Goal: Information Seeking & Learning: Learn about a topic

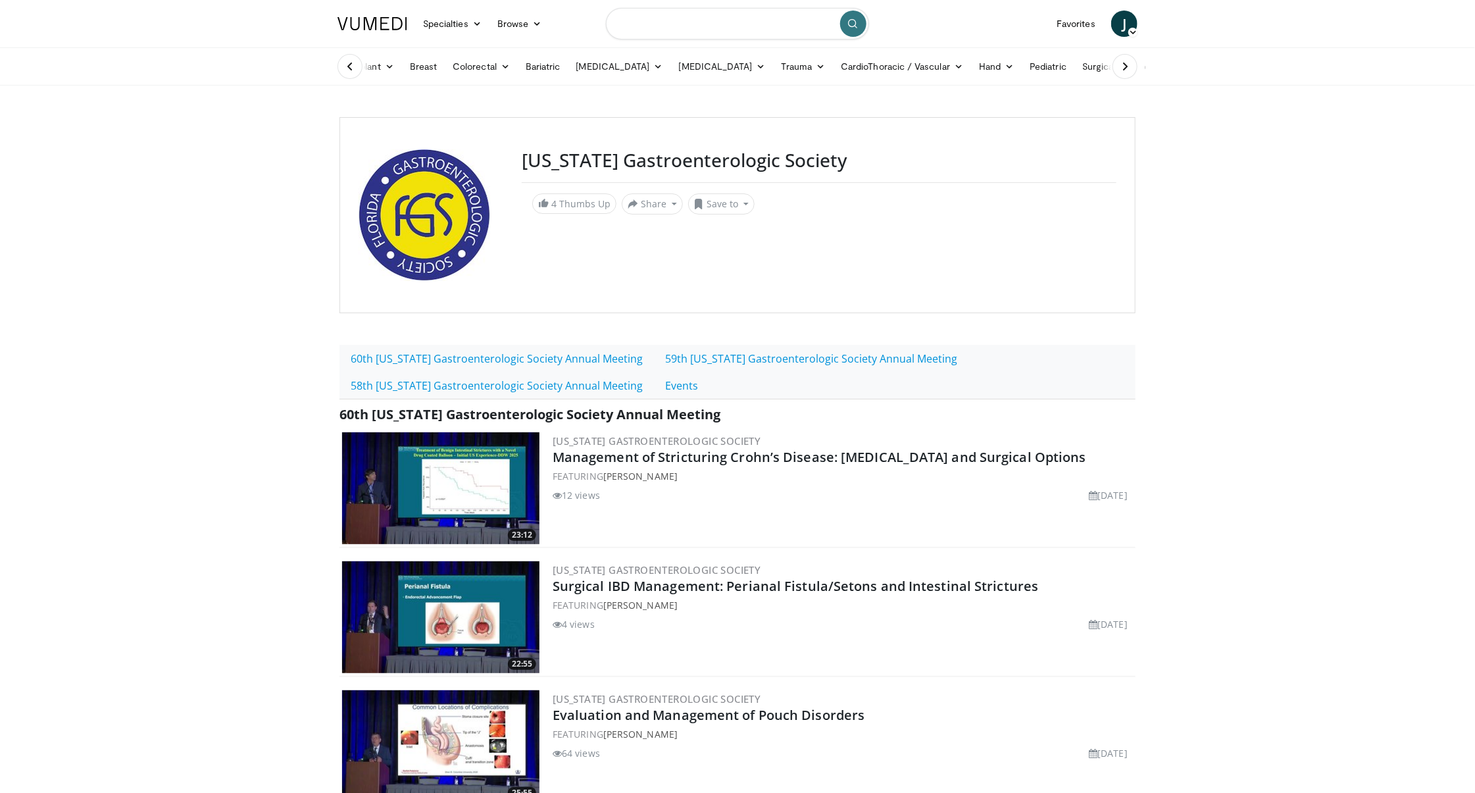
click at [657, 28] on input "Search topics, interventions" at bounding box center [737, 24] width 263 height 32
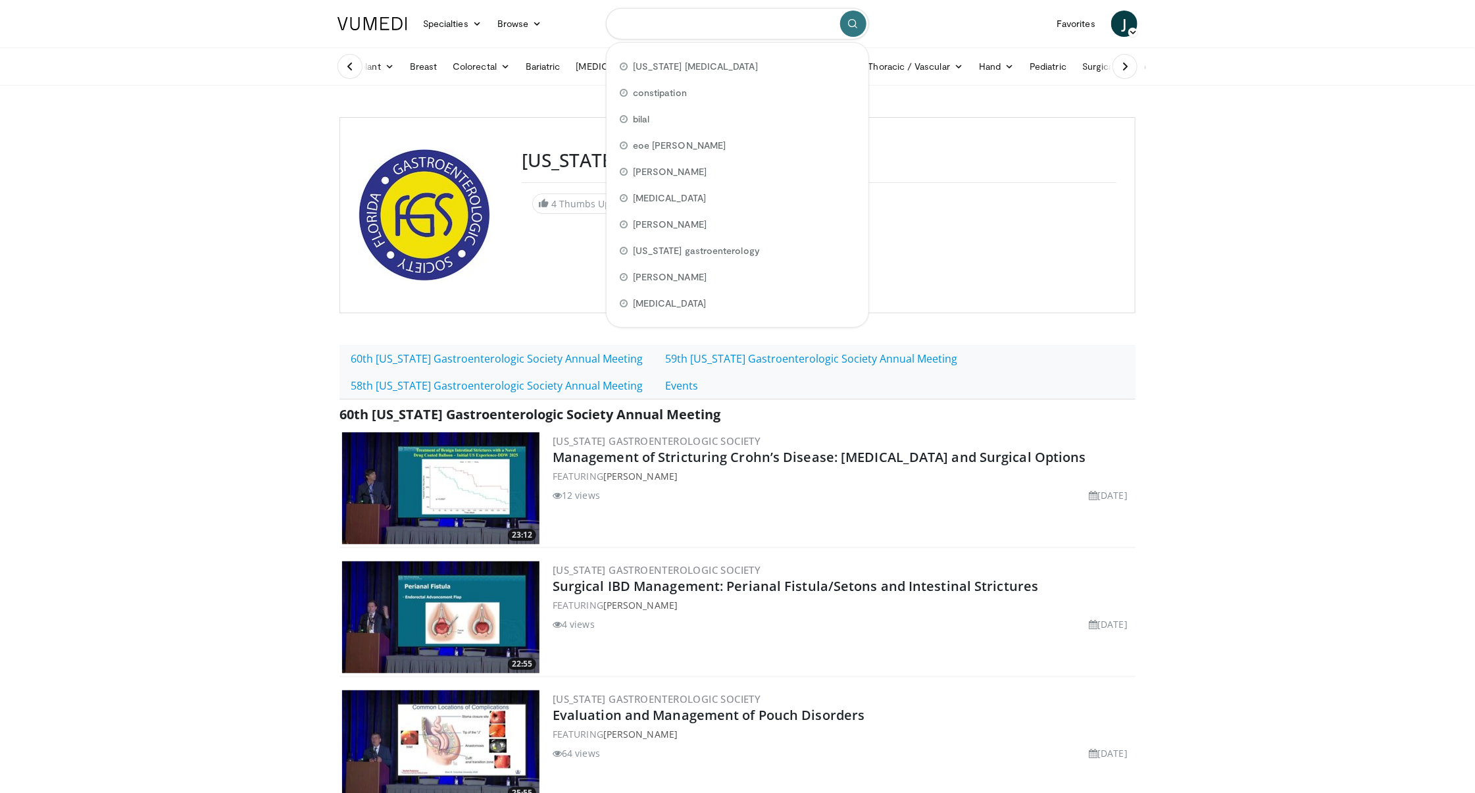
paste input "**********"
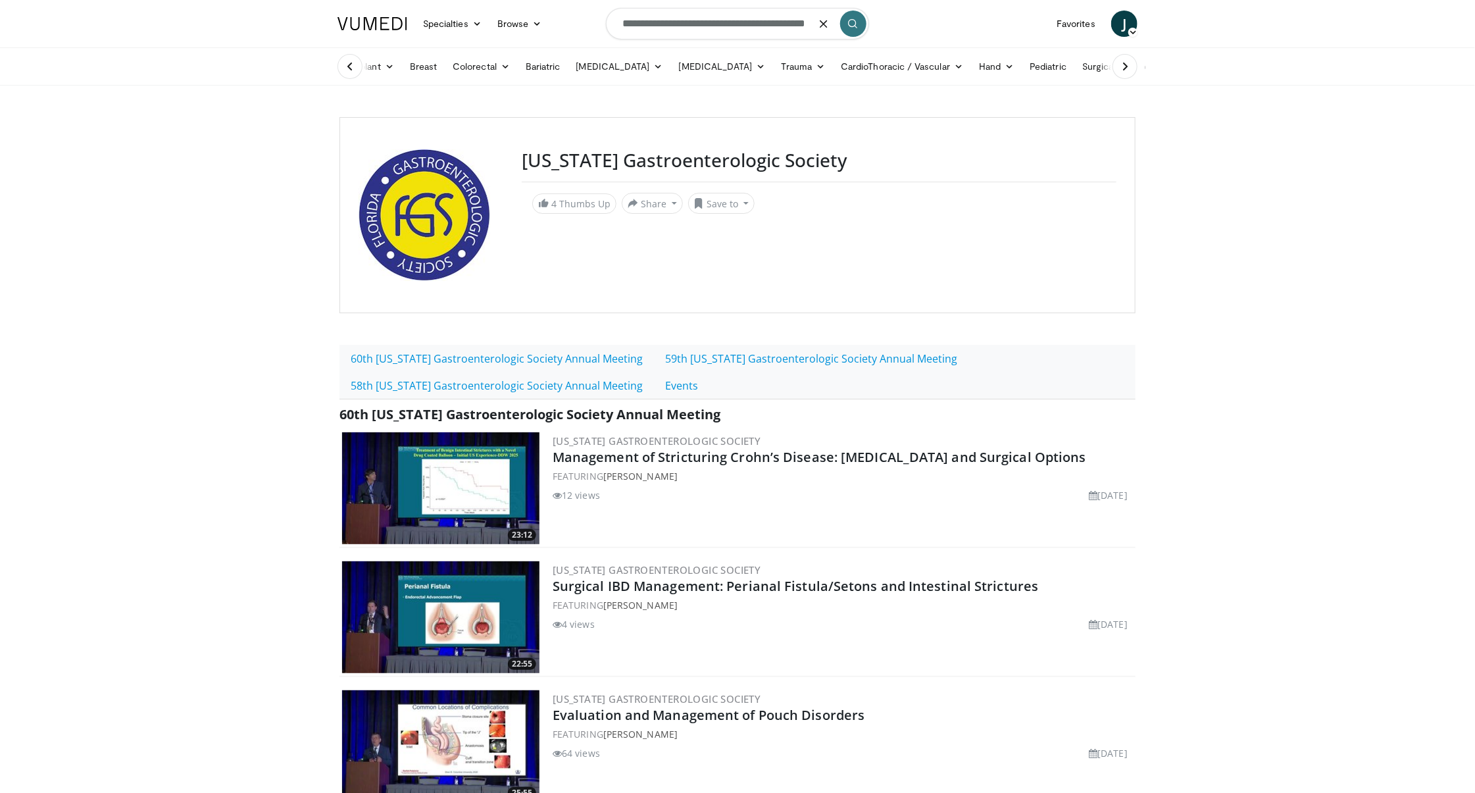
type input "**********"
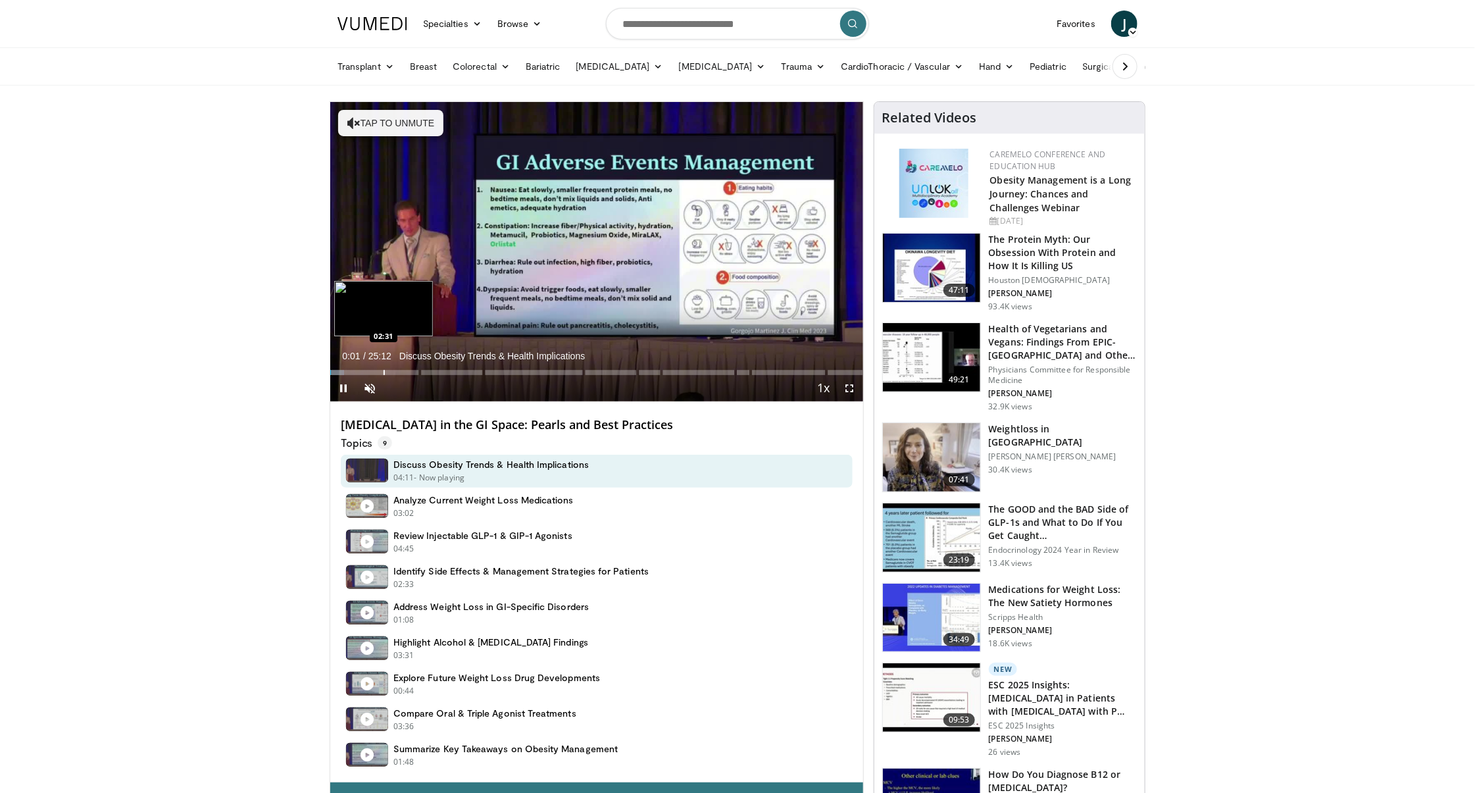
click at [384, 371] on div "Progress Bar" at bounding box center [384, 372] width 1 height 5
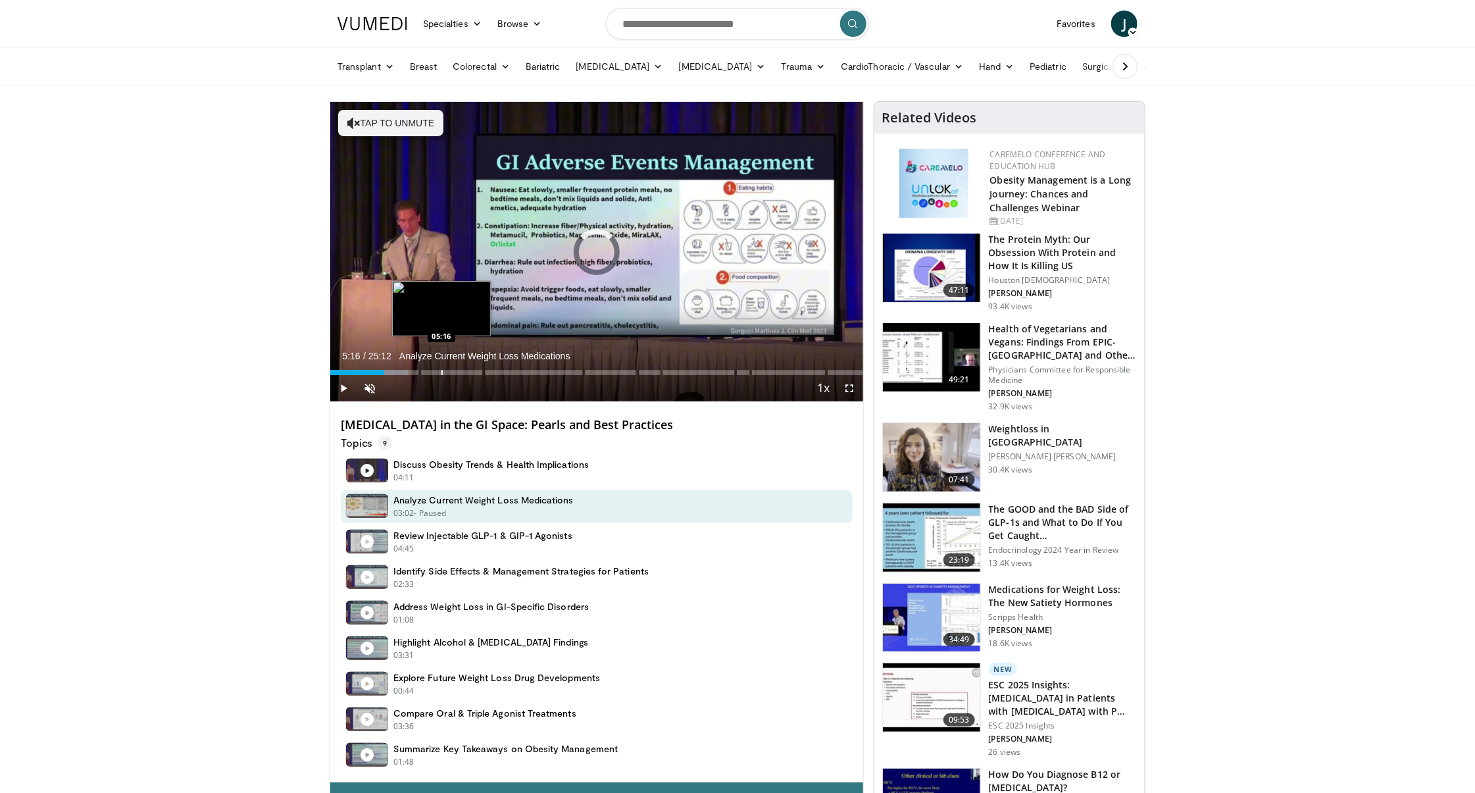
click at [442, 369] on div "Loaded : 14.52% 02:32 05:16" at bounding box center [596, 369] width 533 height 13
click at [501, 370] on div "Loaded : 25.08% 05:16 08:06" at bounding box center [596, 369] width 533 height 13
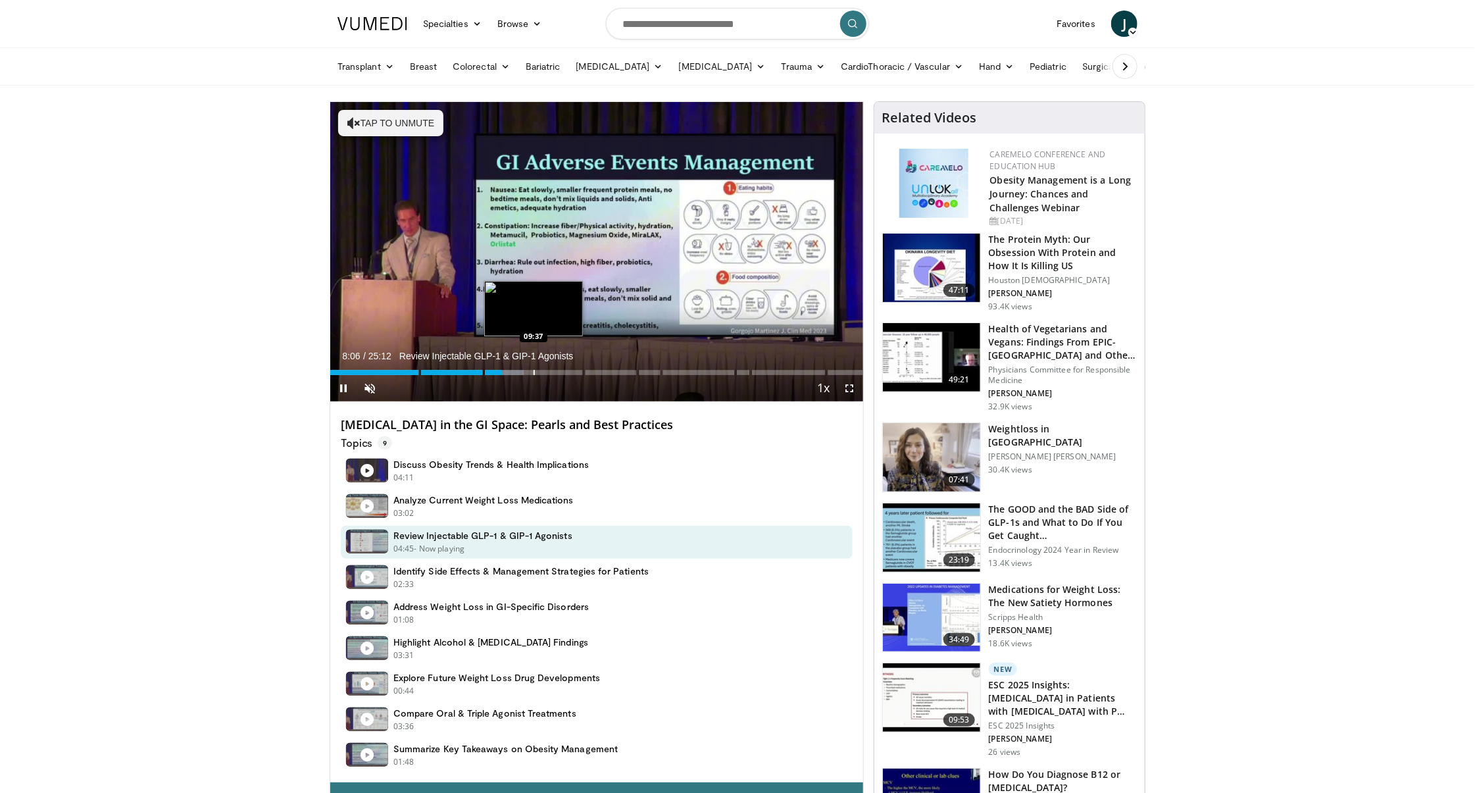
click at [535, 369] on div "Loaded : 36.30% 08:07 09:37" at bounding box center [596, 369] width 533 height 13
click at [565, 370] on div "Progress Bar" at bounding box center [565, 372] width 1 height 5
click at [607, 369] on div "Loaded : 46.20% 11:06 13:05" at bounding box center [596, 369] width 533 height 13
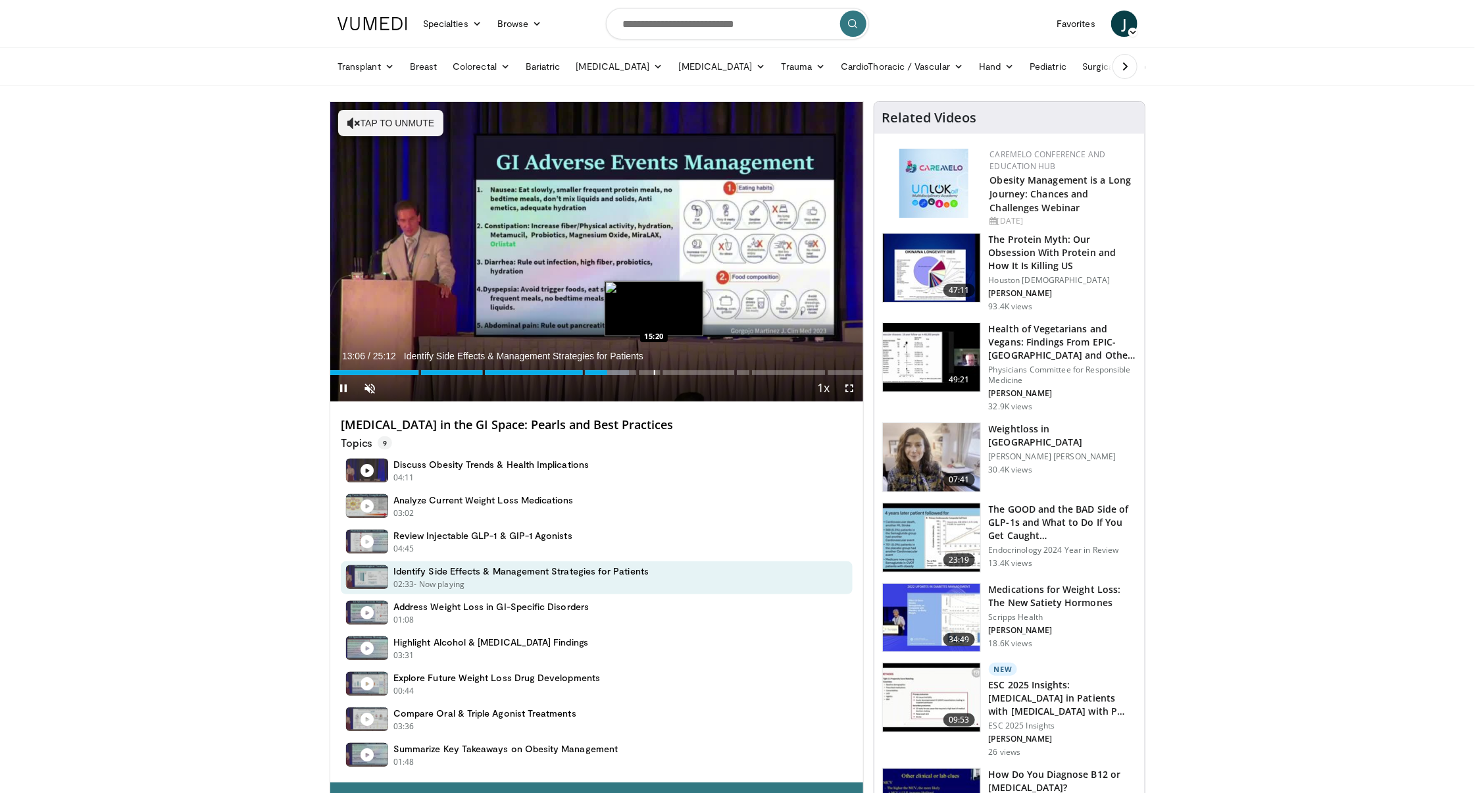
click at [654, 369] on div "Loaded : 56.10% 13:06 15:20" at bounding box center [596, 369] width 533 height 13
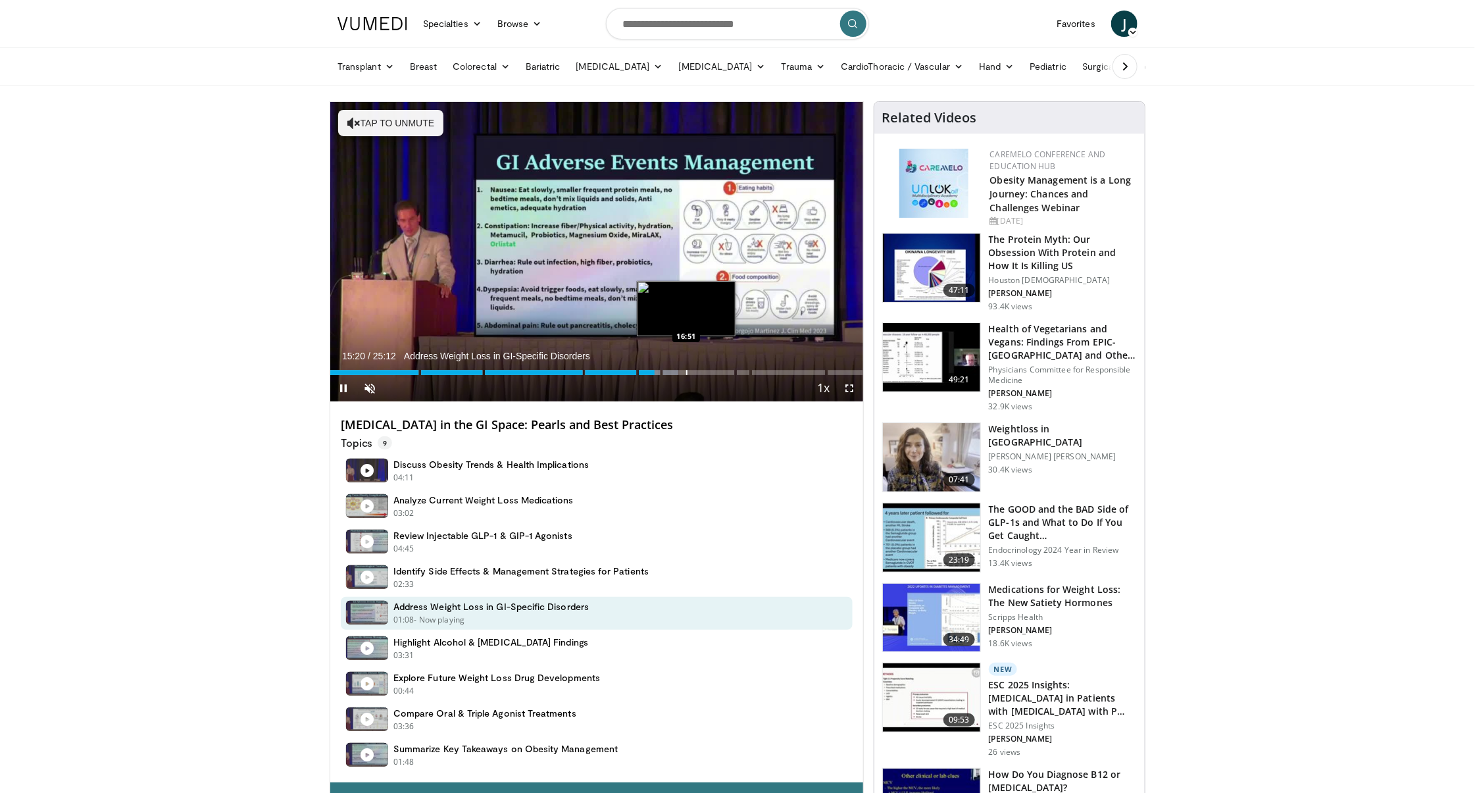
click at [688, 368] on div "Loaded : 65.34% 15:20 16:51" at bounding box center [596, 369] width 533 height 13
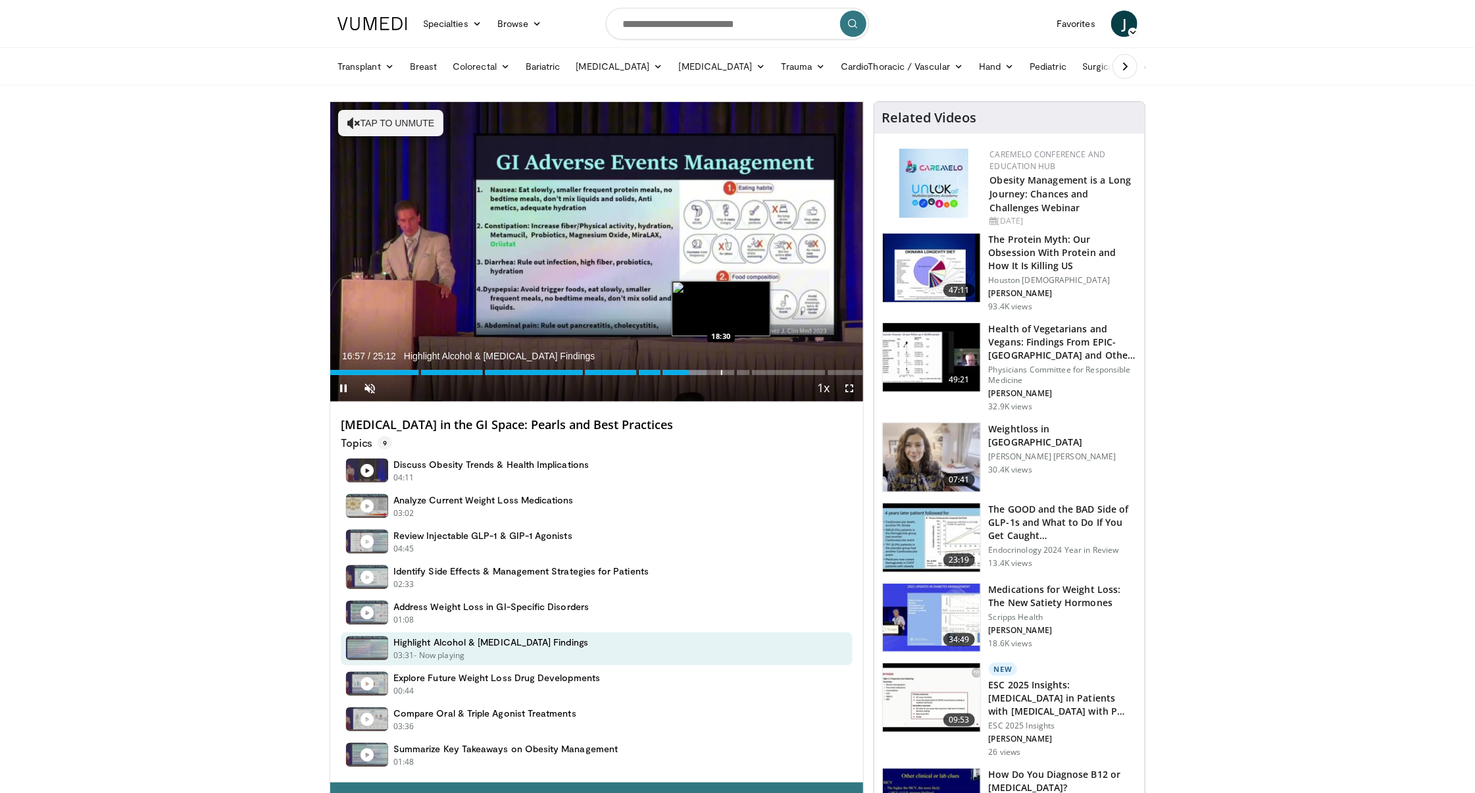
click at [722, 370] on div "Progress Bar" at bounding box center [721, 372] width 1 height 5
click at [765, 370] on div "Loaded : 77.88% 18:33 20:36" at bounding box center [596, 369] width 533 height 13
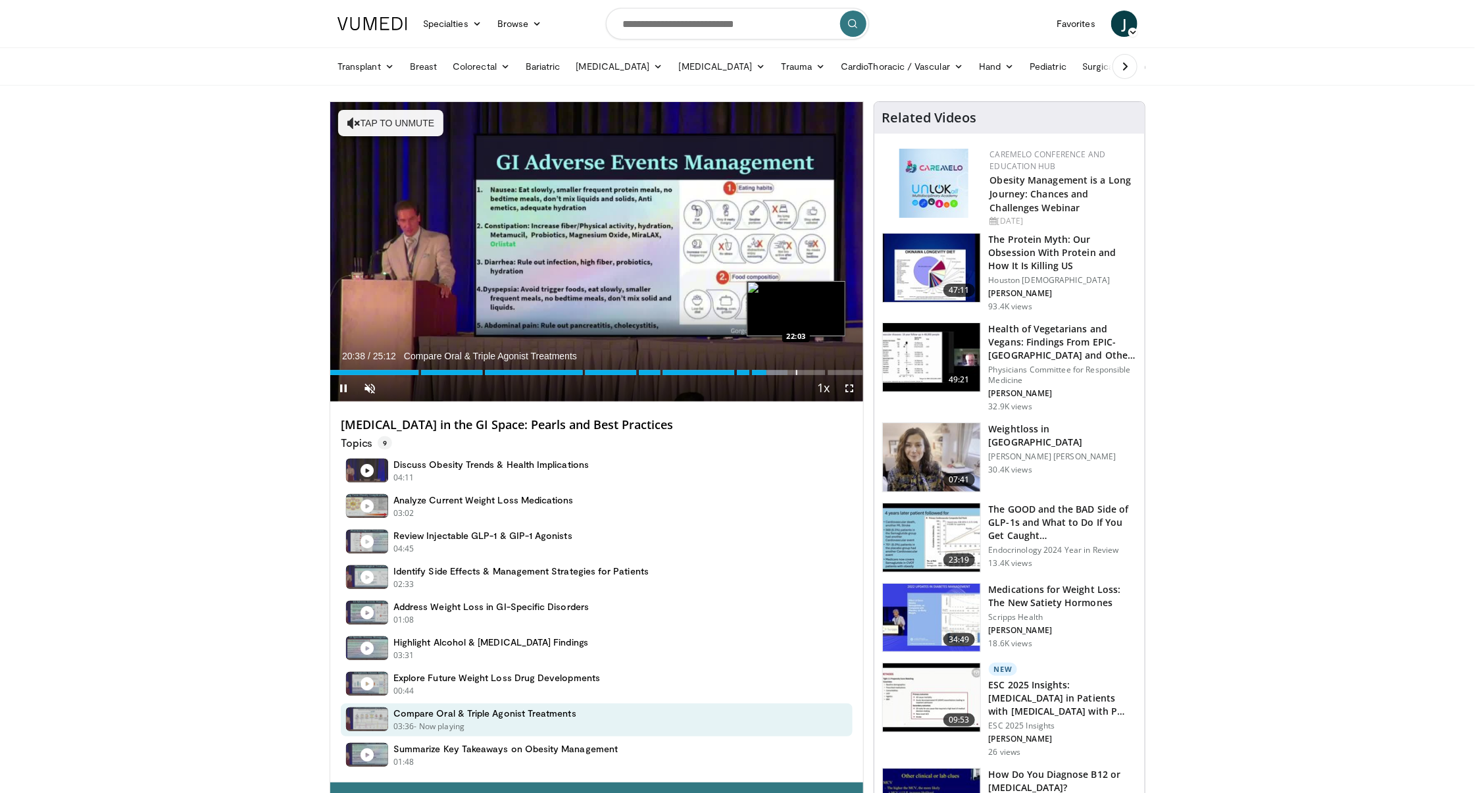
click at [797, 370] on div "Progress Bar" at bounding box center [796, 372] width 1 height 5
click at [839, 370] on div "Progress Bar" at bounding box center [838, 372] width 1 height 5
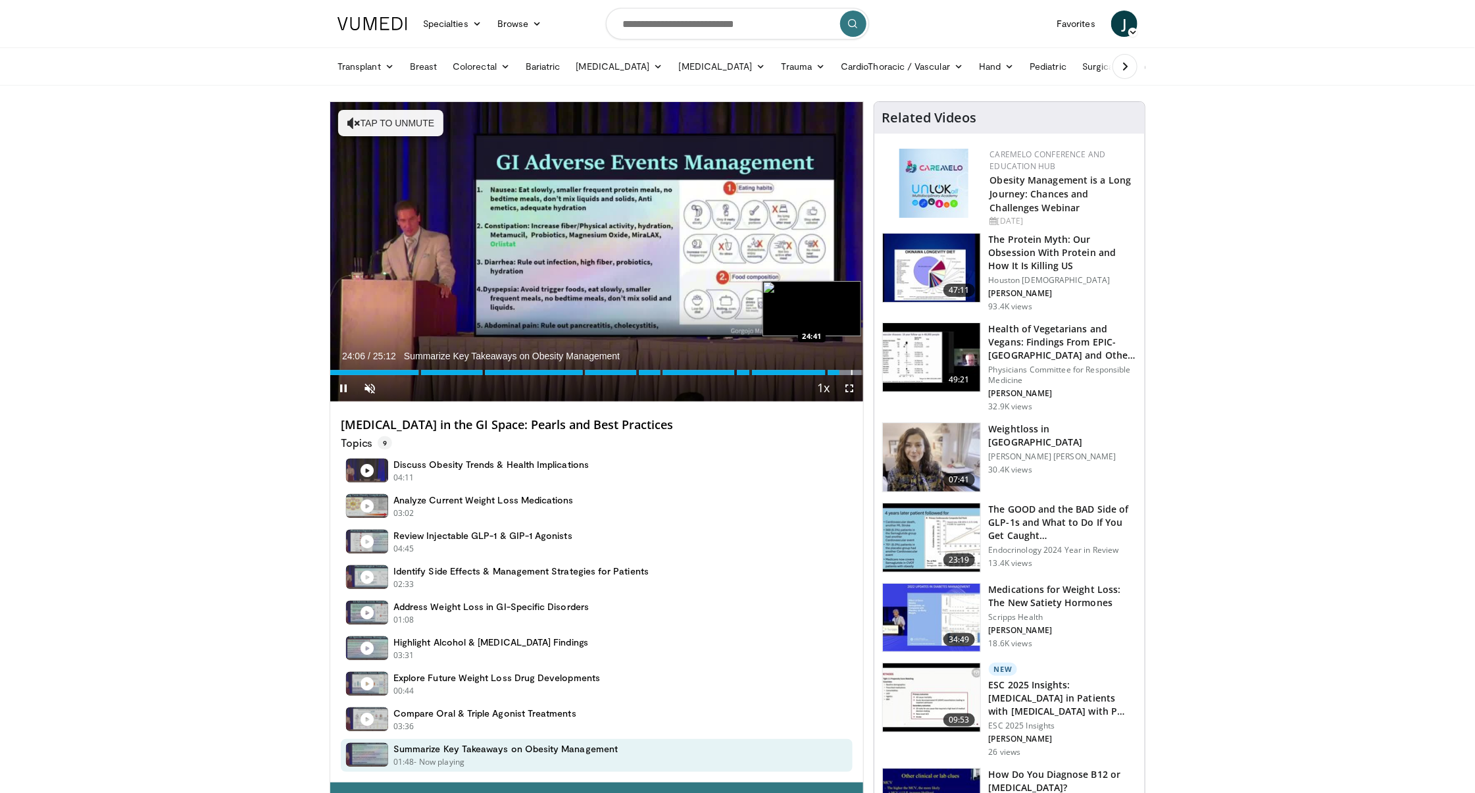
click at [853, 371] on div "Progress Bar" at bounding box center [851, 372] width 1 height 5
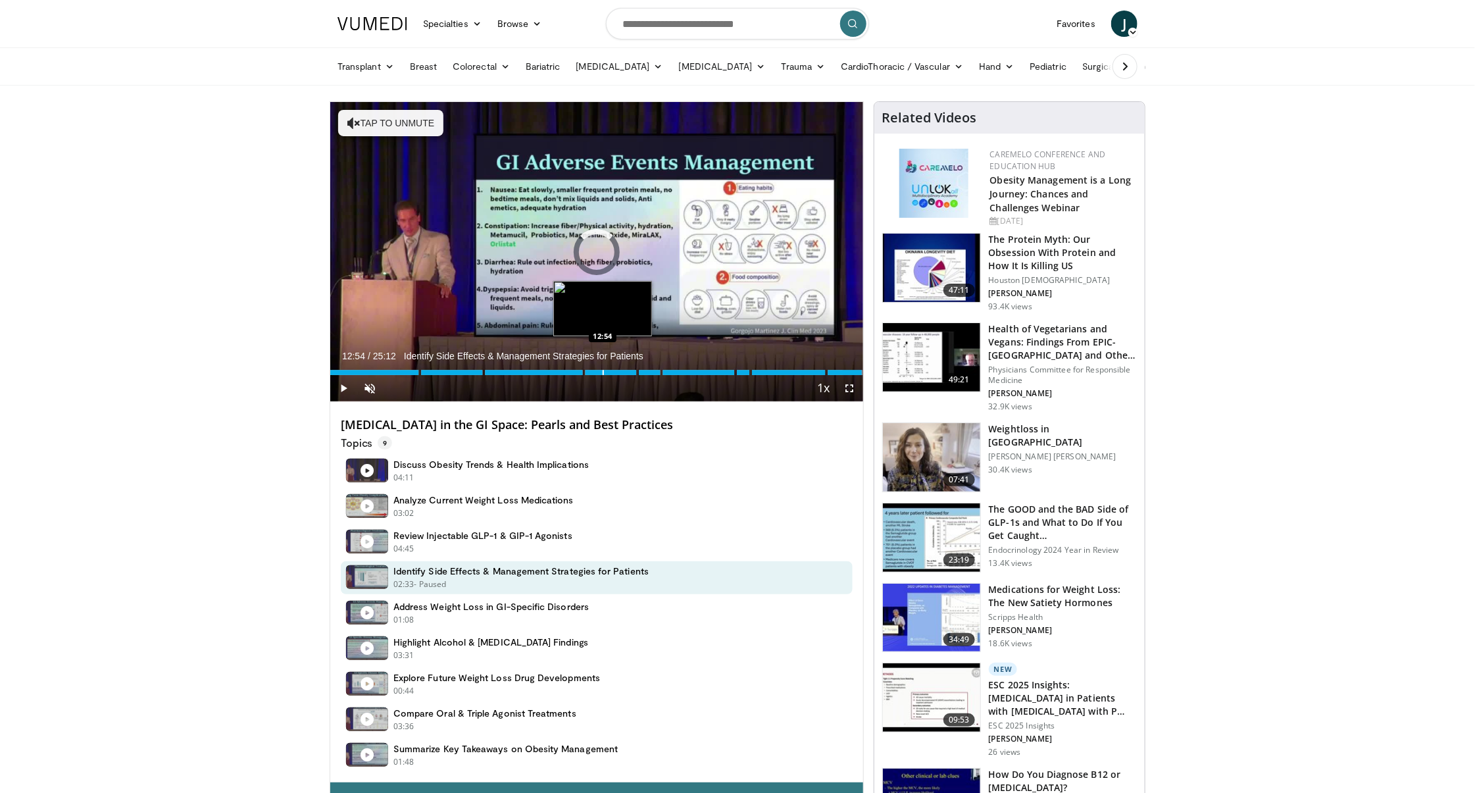
click at [603, 372] on div "Progress Bar" at bounding box center [603, 372] width 1 height 5
click at [559, 372] on div "Progress Bar" at bounding box center [559, 372] width 1 height 5
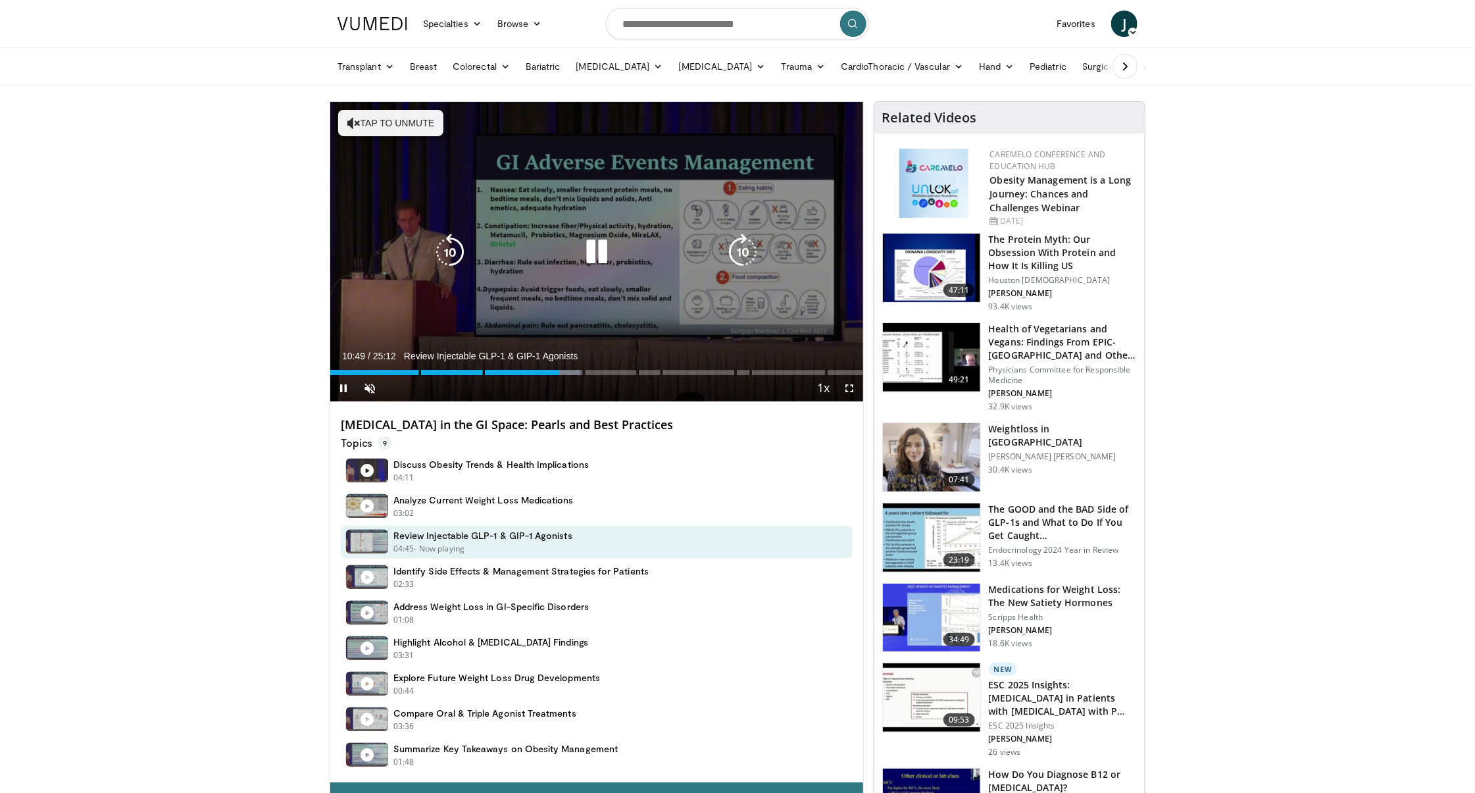
click at [594, 249] on icon "Video Player" at bounding box center [596, 252] width 37 height 37
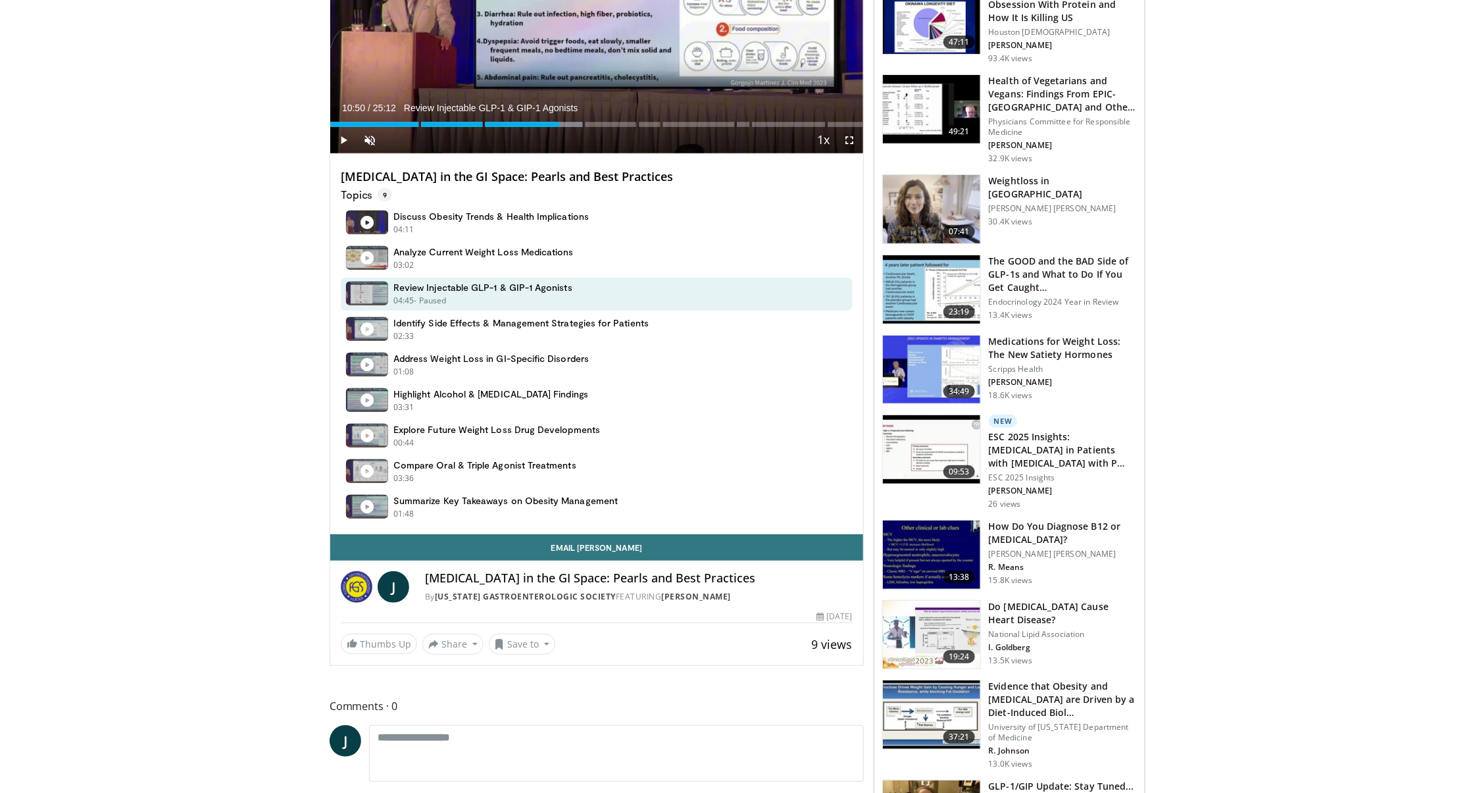
scroll to position [252, 0]
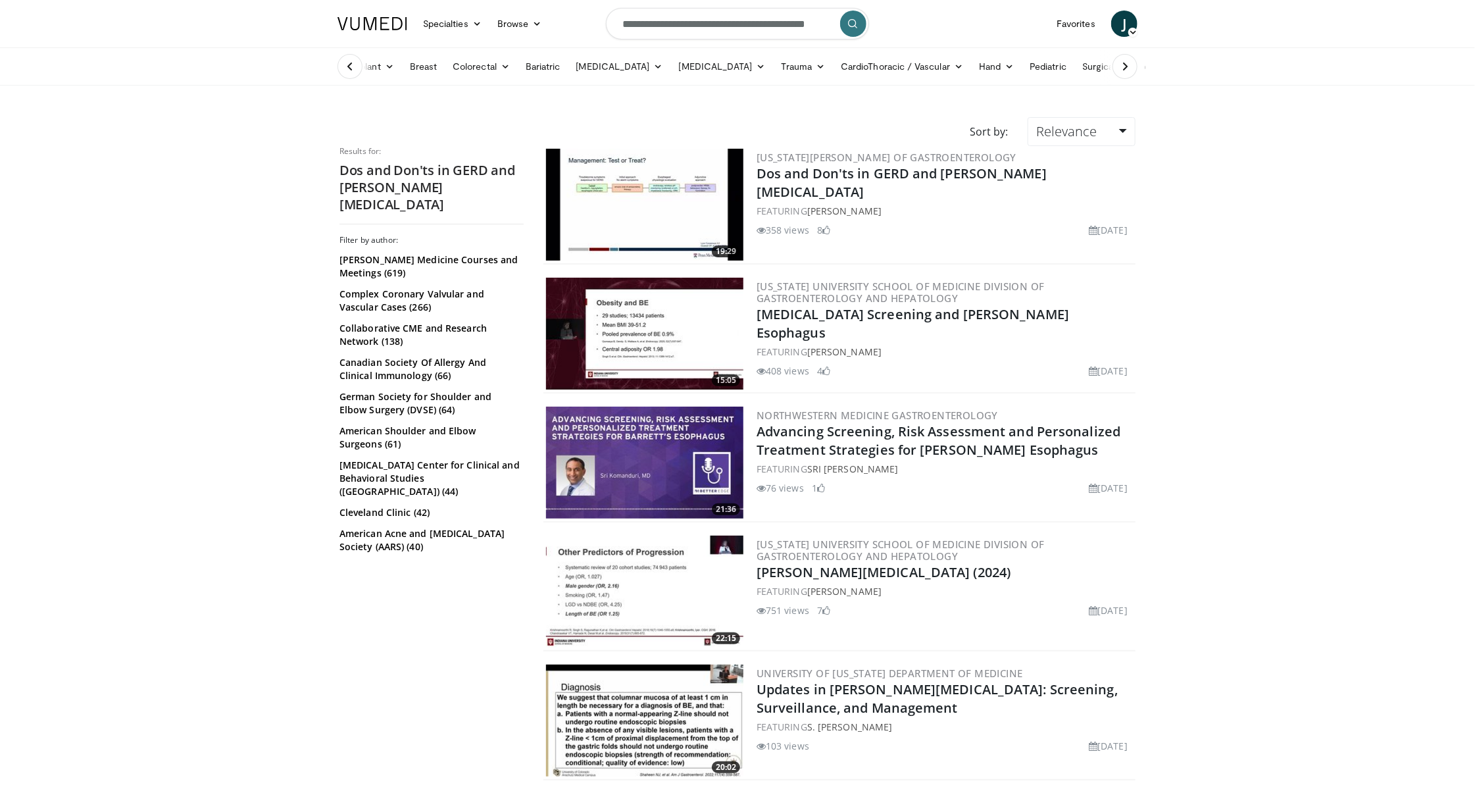
click at [737, 22] on input "**********" at bounding box center [737, 24] width 263 height 32
type input "**********"
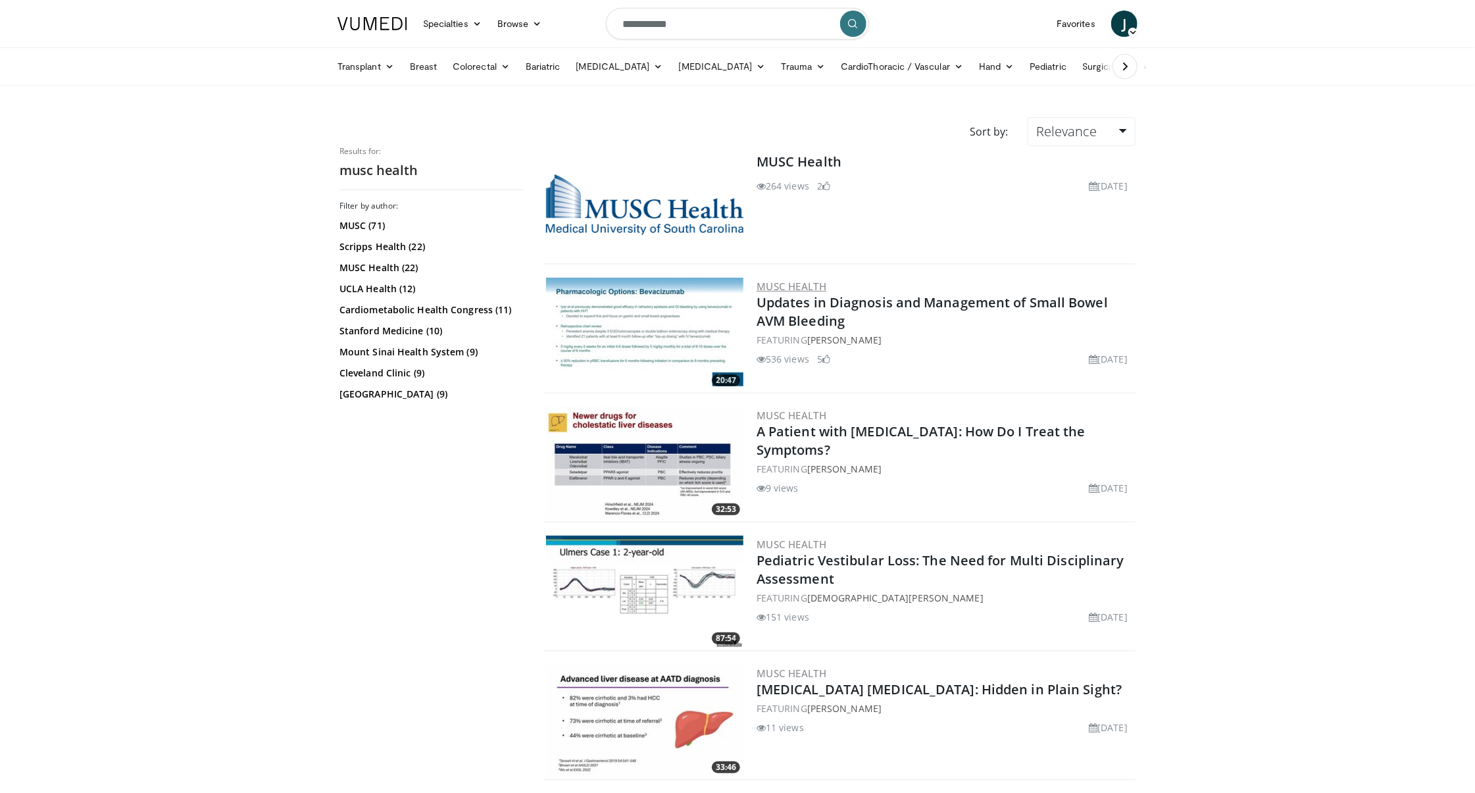
click at [793, 285] on link "MUSC Health" at bounding box center [792, 286] width 70 height 13
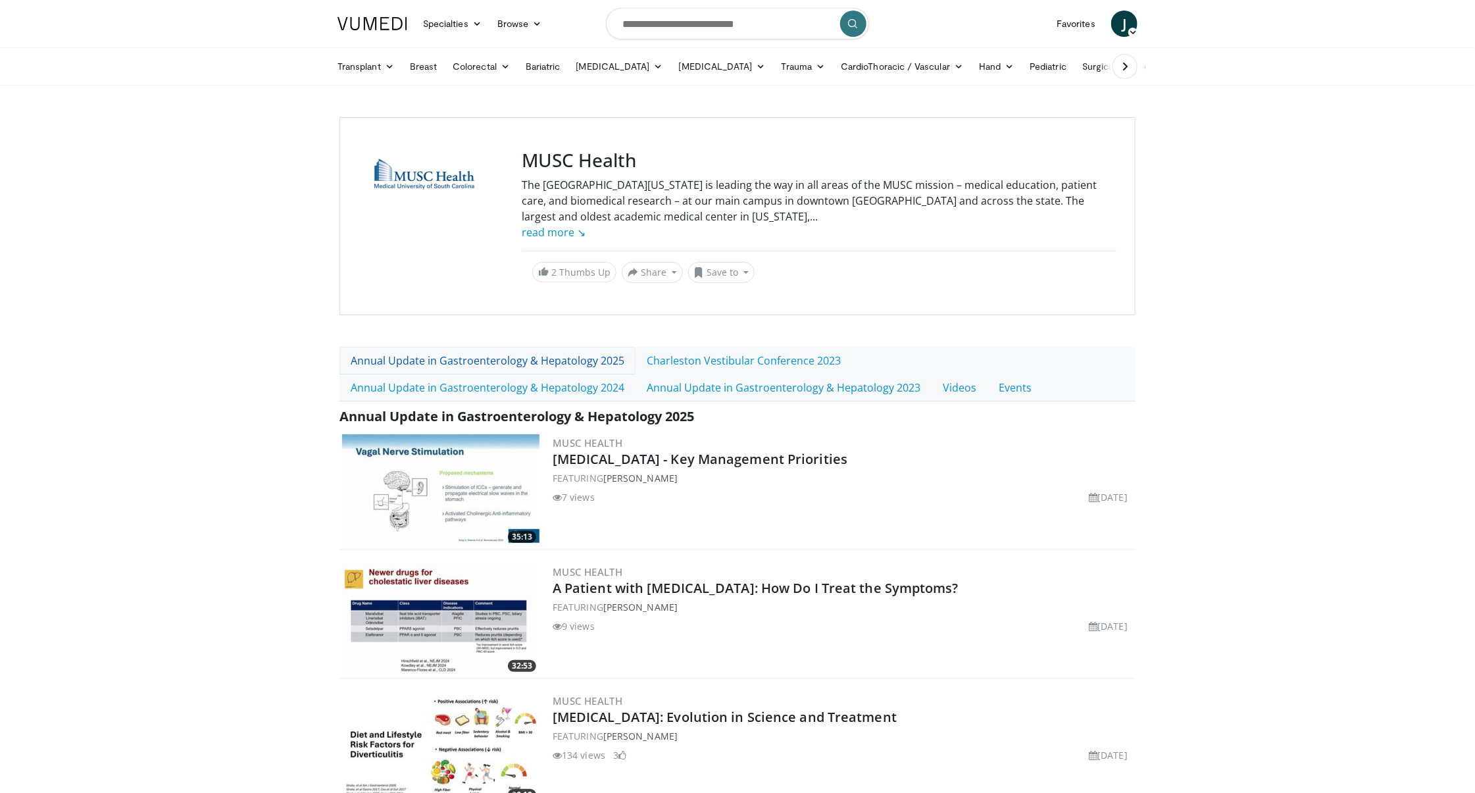
click at [434, 362] on link "Annual Update in Gastroenterology & Hepatology 2025" at bounding box center [488, 361] width 296 height 28
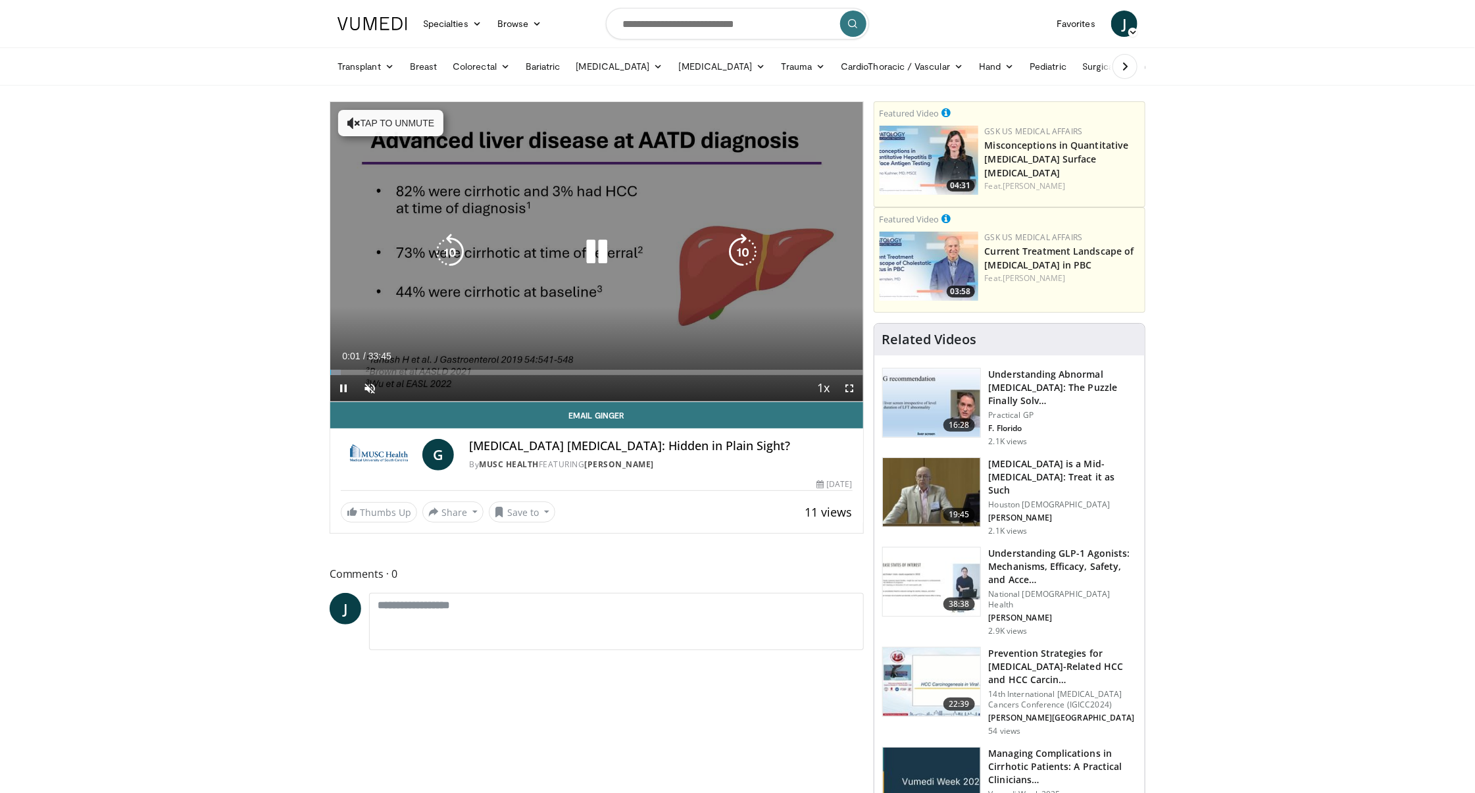
click at [415, 117] on button "Tap to unmute" at bounding box center [390, 123] width 105 height 26
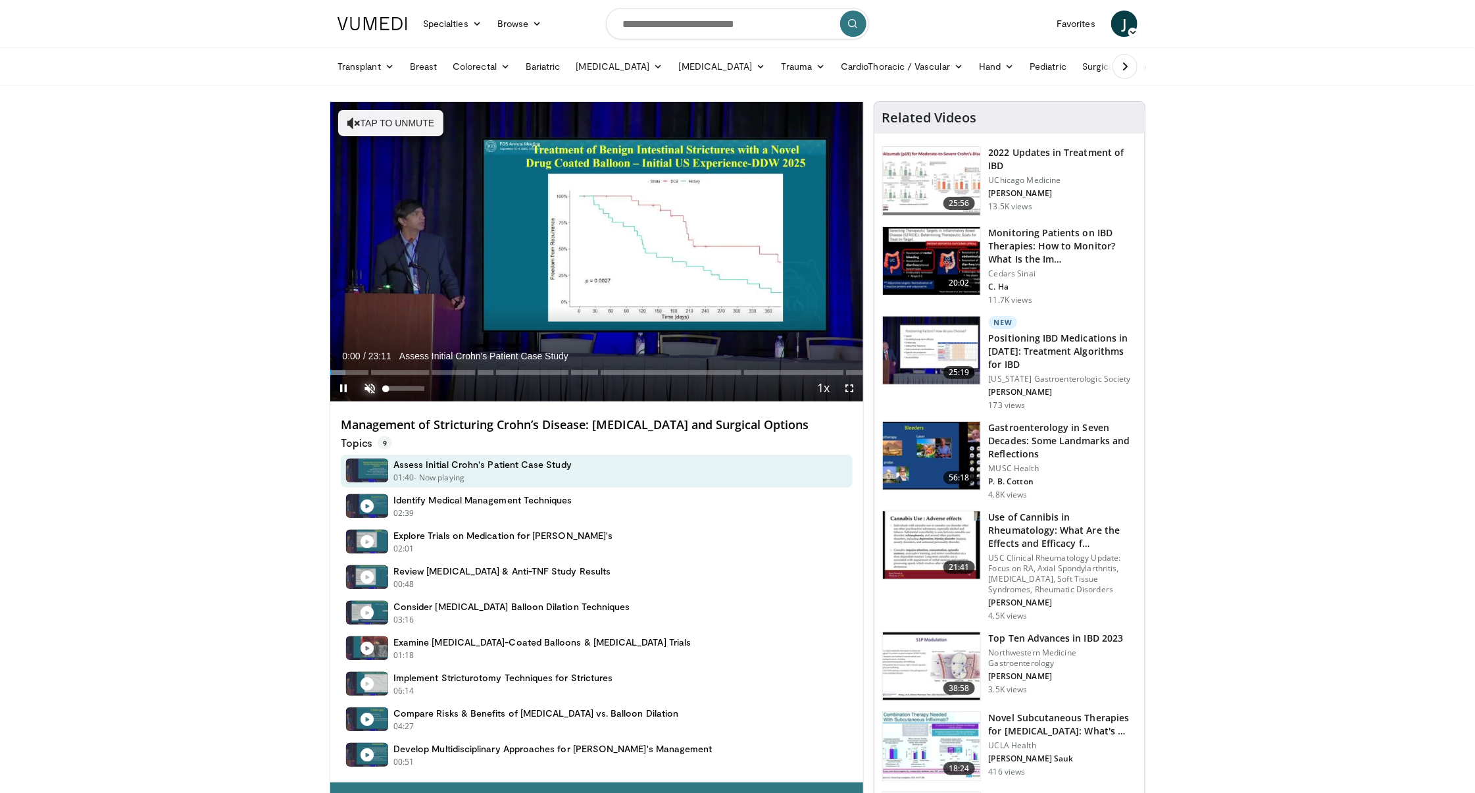
click at [368, 388] on span "Video Player" at bounding box center [370, 388] width 26 height 26
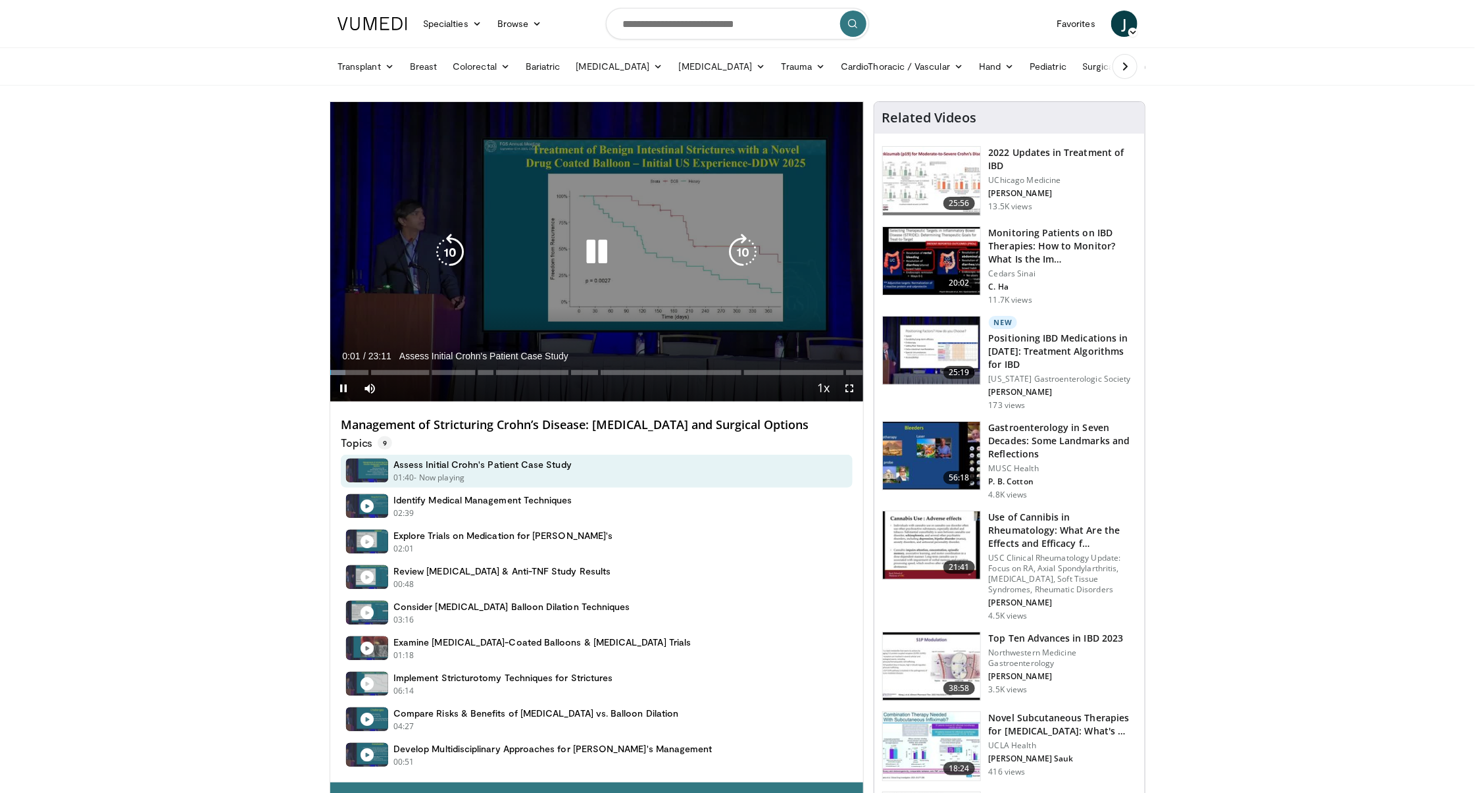
click at [458, 253] on icon "Video Player" at bounding box center [450, 252] width 37 height 37
click at [458, 245] on icon "Video Player" at bounding box center [450, 252] width 37 height 37
click at [596, 247] on icon "Video Player" at bounding box center [596, 252] width 37 height 37
click at [596, 256] on icon "Video Player" at bounding box center [596, 252] width 37 height 37
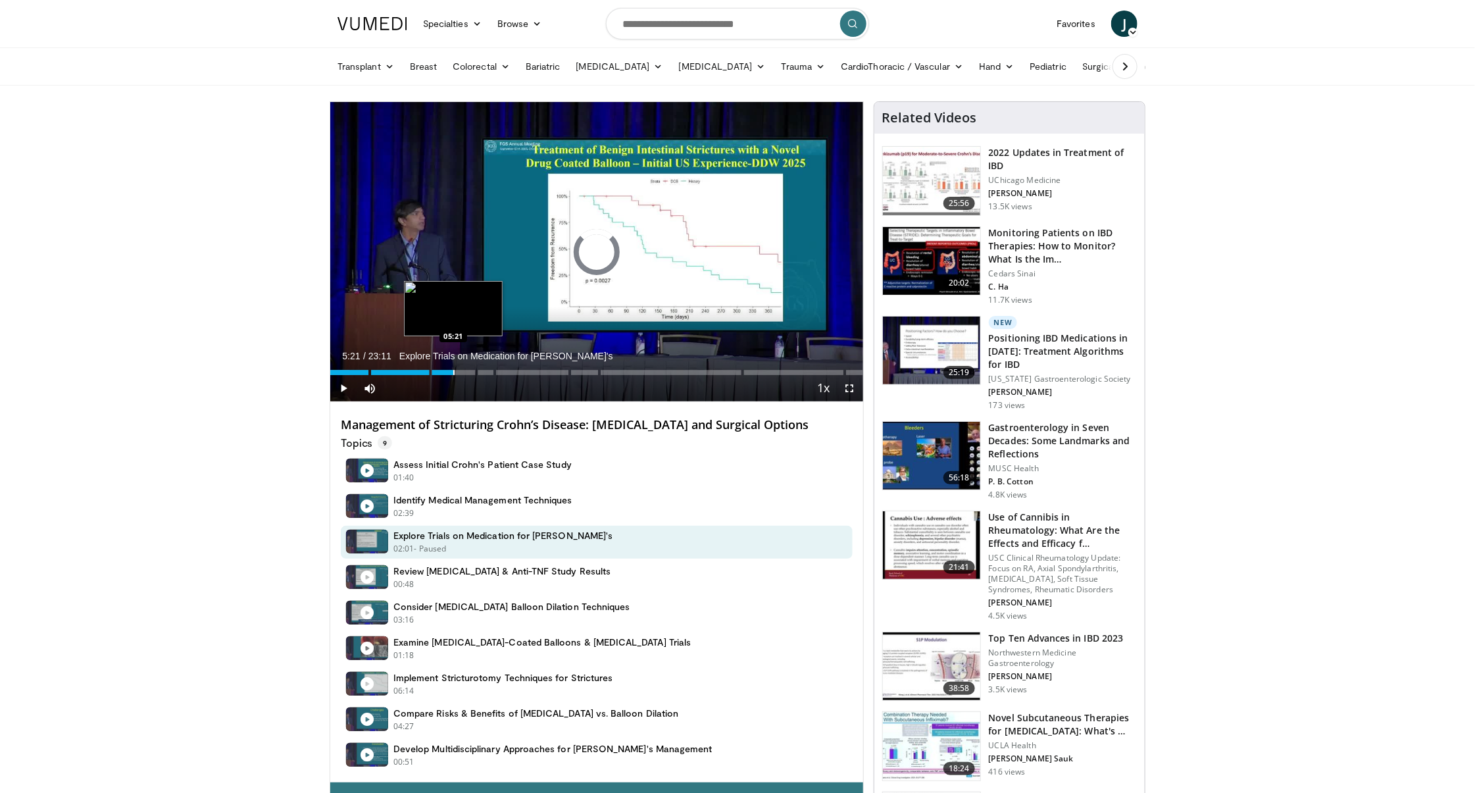
click at [453, 372] on div "Progress Bar" at bounding box center [453, 372] width 1 height 5
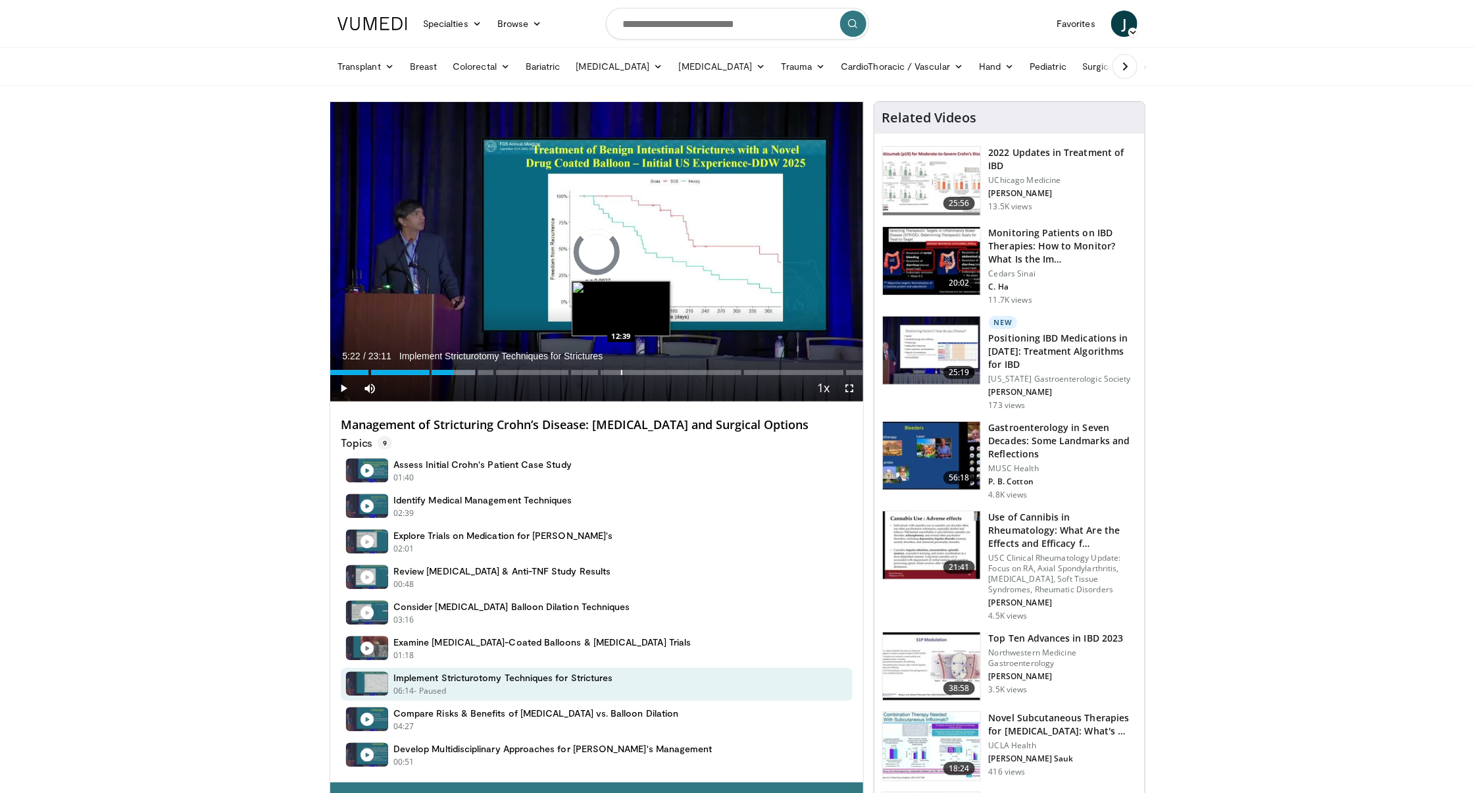
click at [621, 374] on div "Progress Bar" at bounding box center [621, 372] width 1 height 5
click at [688, 374] on div "Progress Bar" at bounding box center [688, 372] width 1 height 5
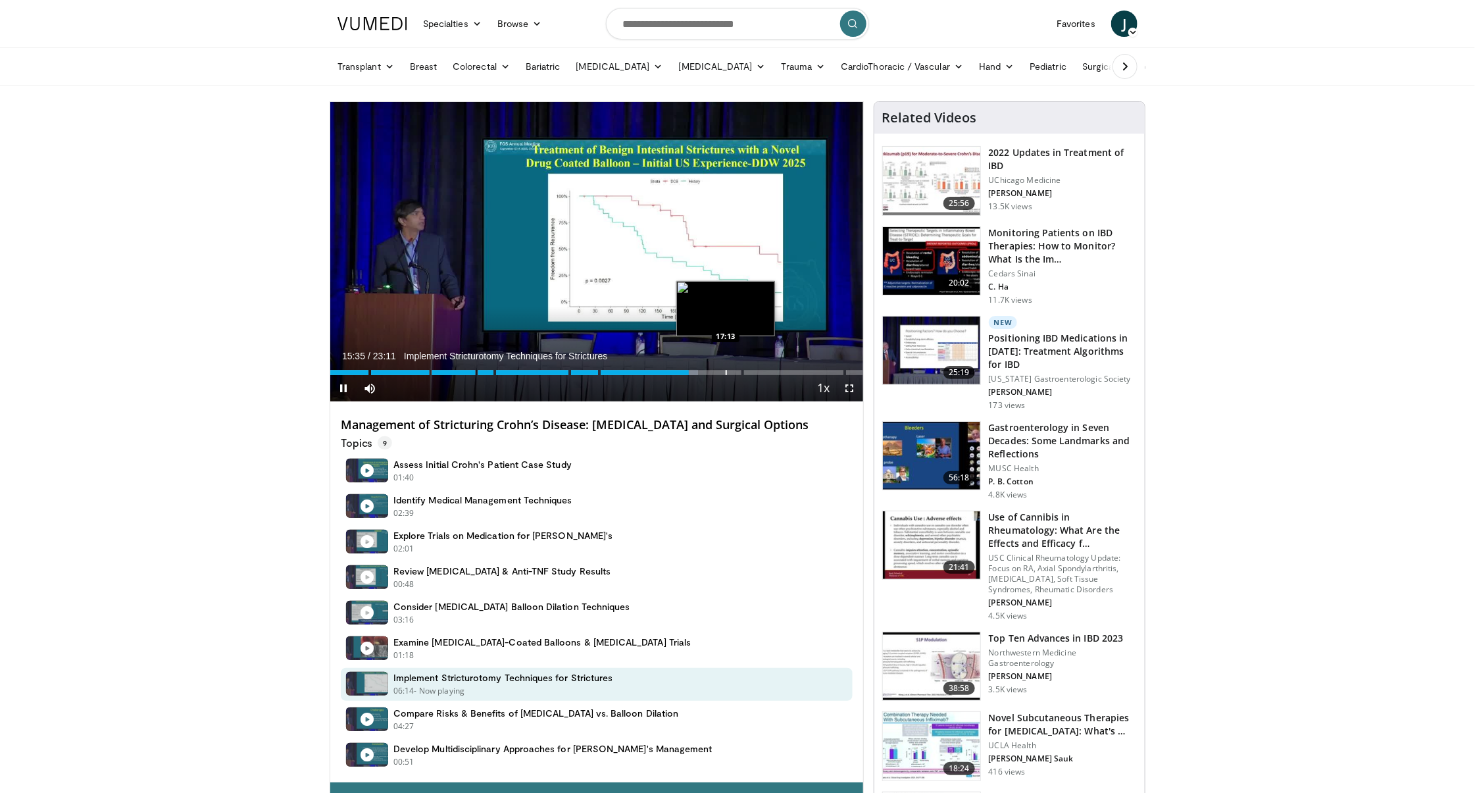
click at [726, 372] on div "Progress Bar" at bounding box center [726, 372] width 1 height 5
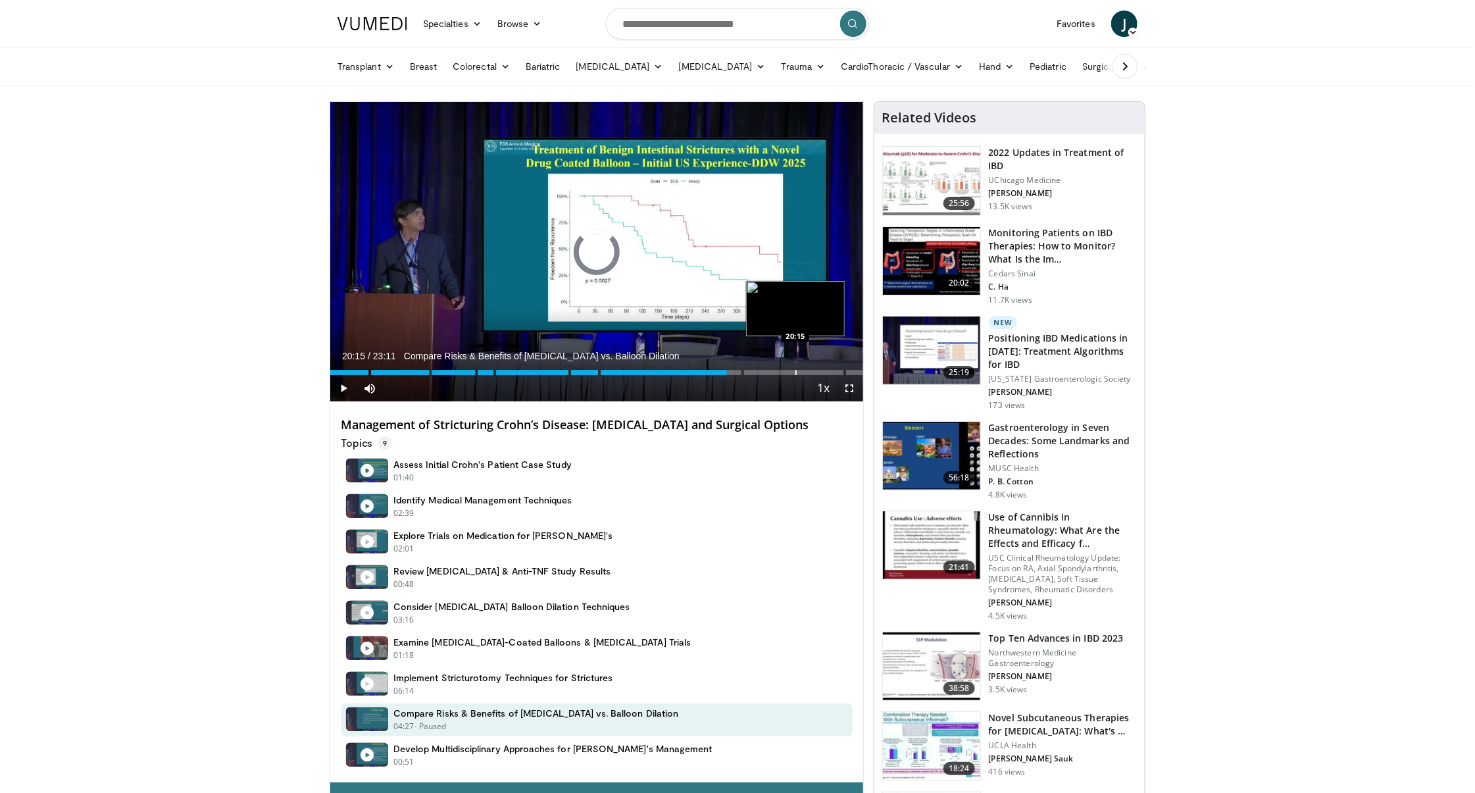
click at [796, 372] on div "Progress Bar" at bounding box center [796, 372] width 1 height 5
click at [832, 372] on div "Progress Bar" at bounding box center [832, 372] width 1 height 5
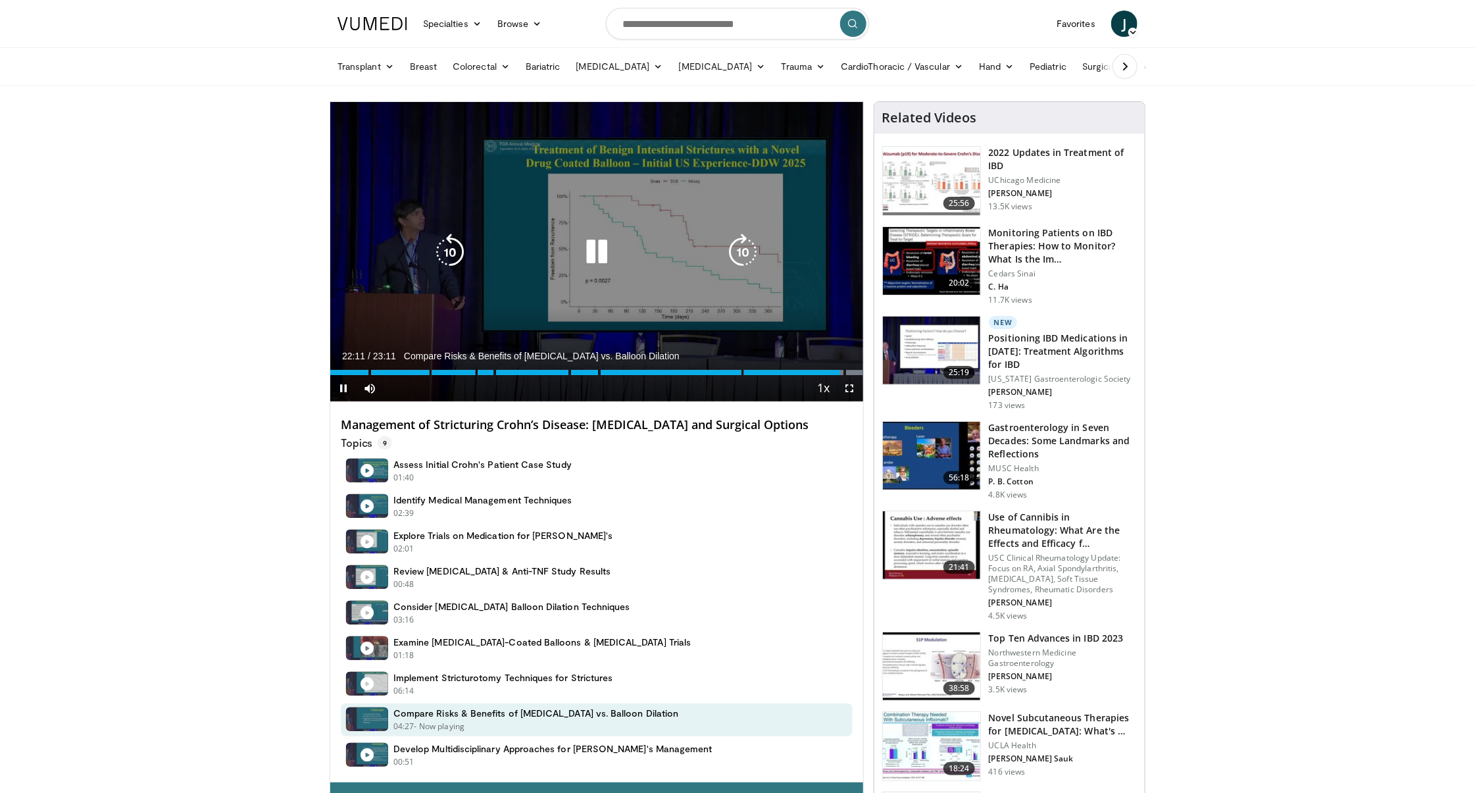
click at [758, 251] on icon "Video Player" at bounding box center [743, 252] width 37 height 37
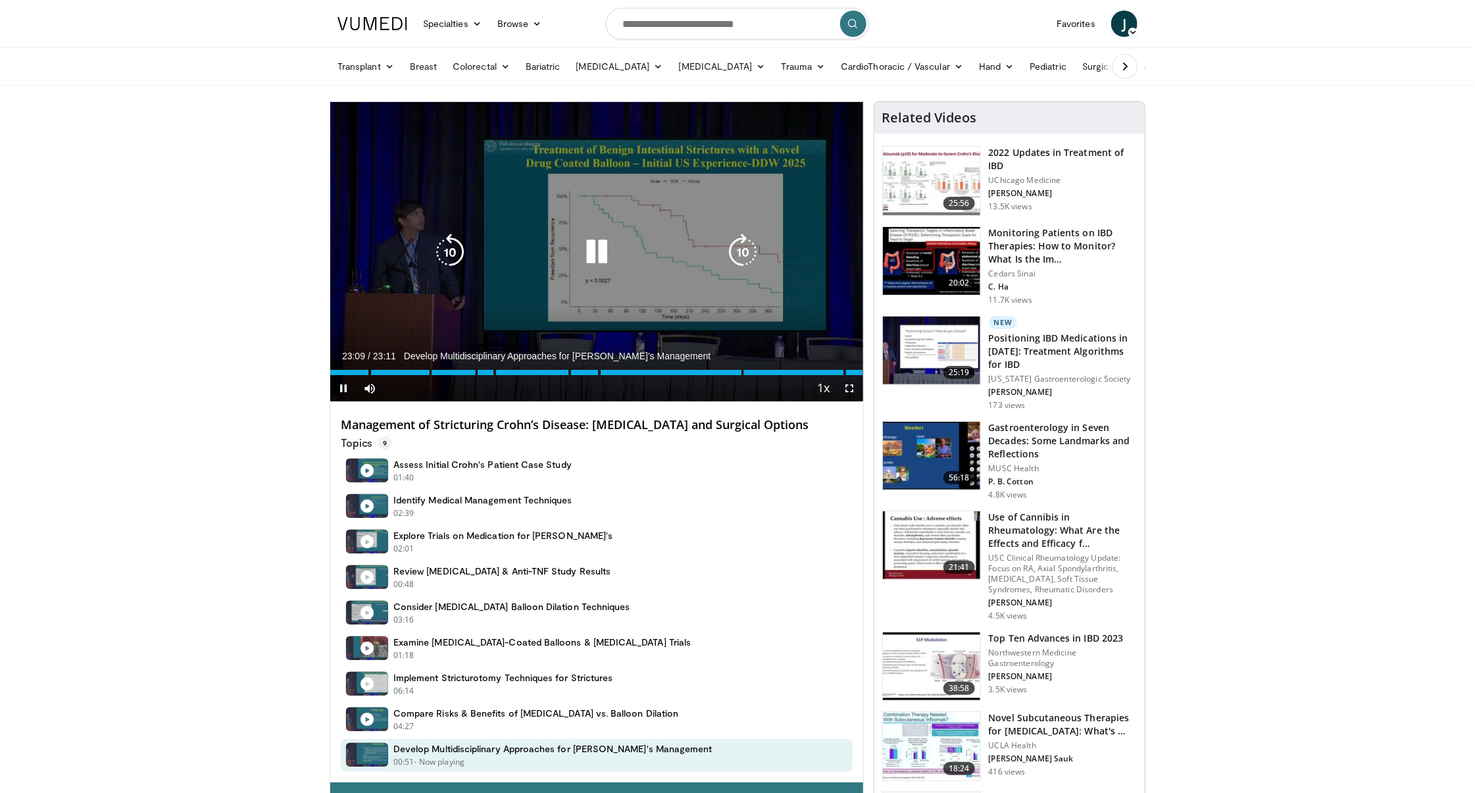
click at [602, 251] on icon "Video Player" at bounding box center [596, 252] width 37 height 37
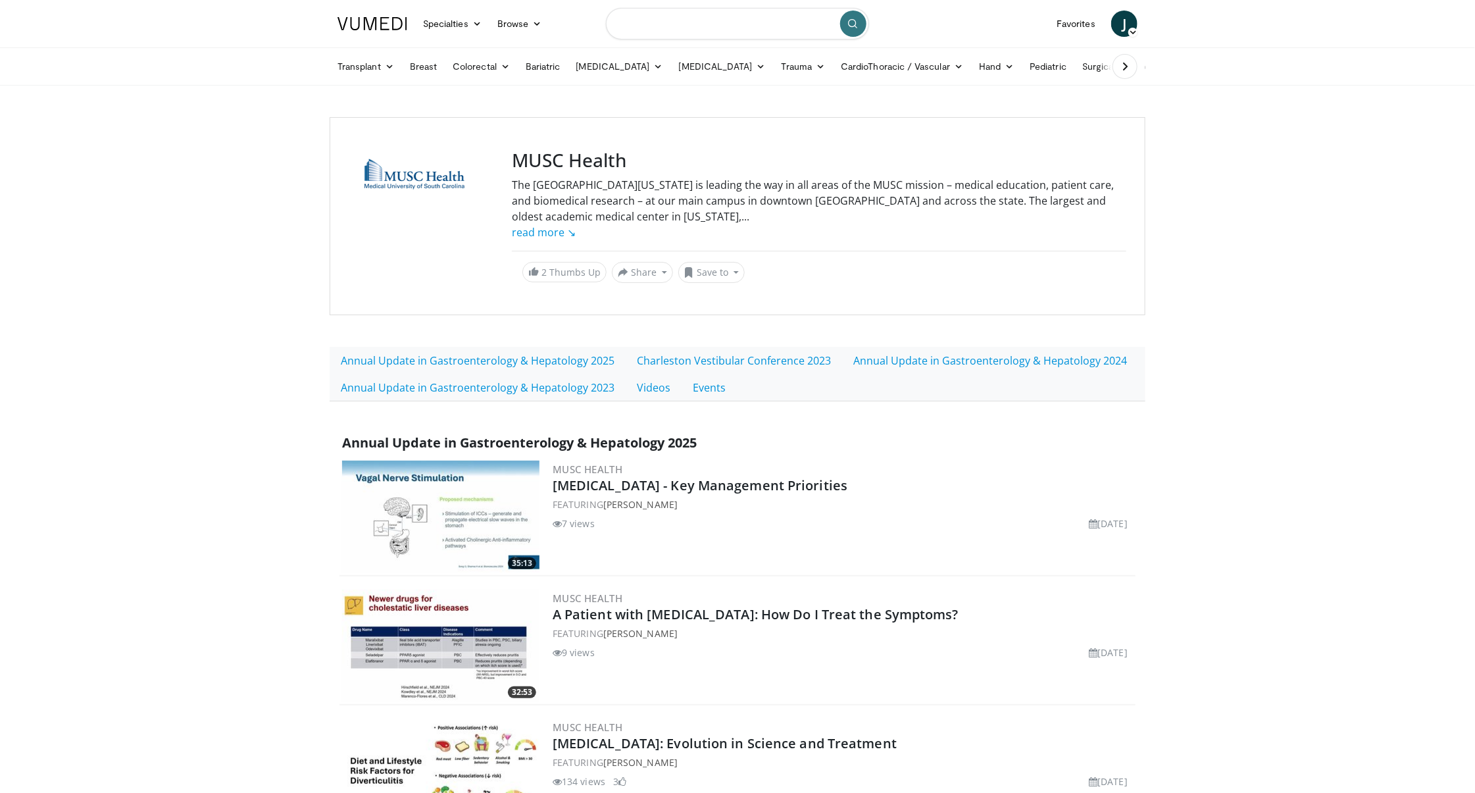
click at [727, 29] on input "Search topics, interventions" at bounding box center [737, 24] width 263 height 32
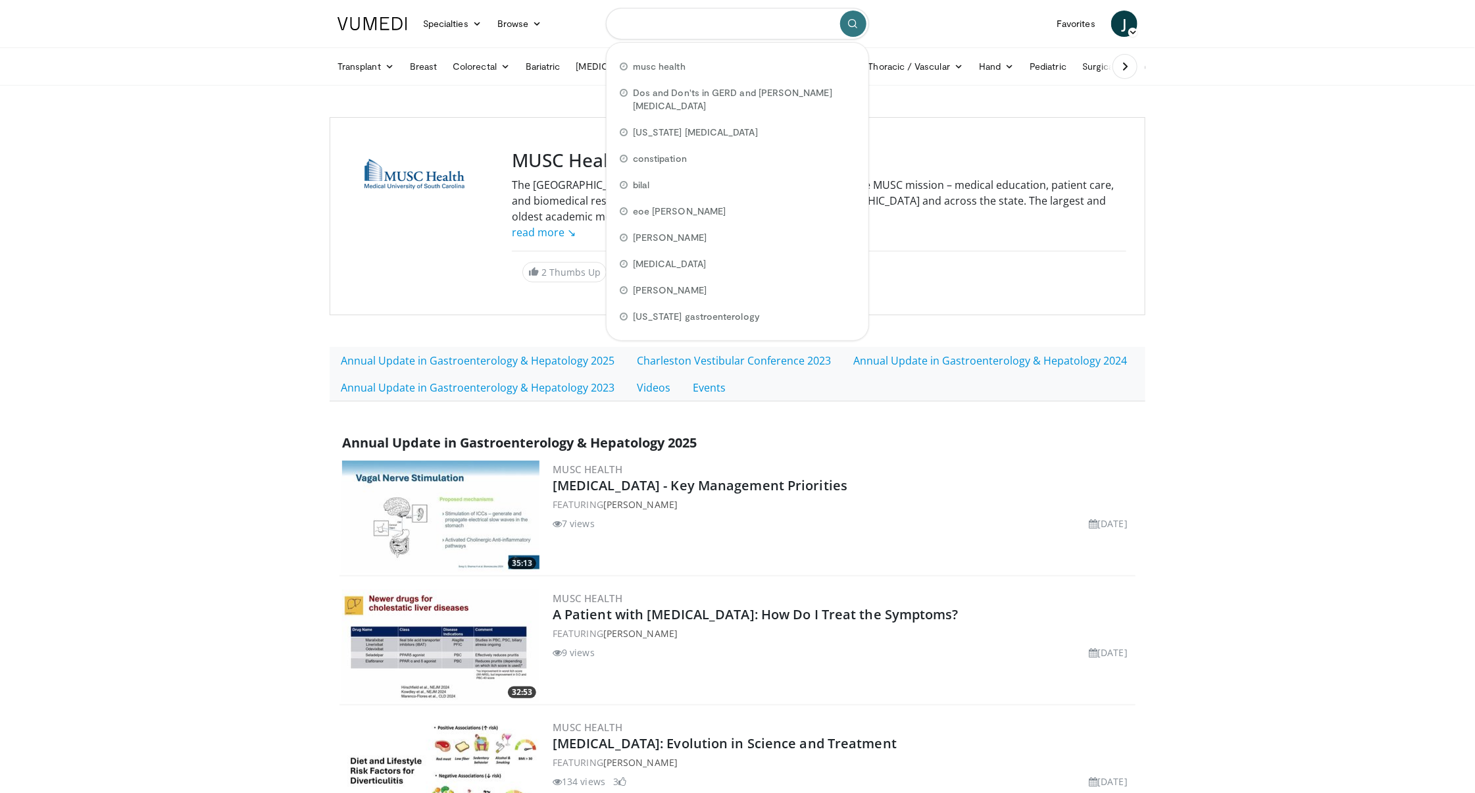
type input "*"
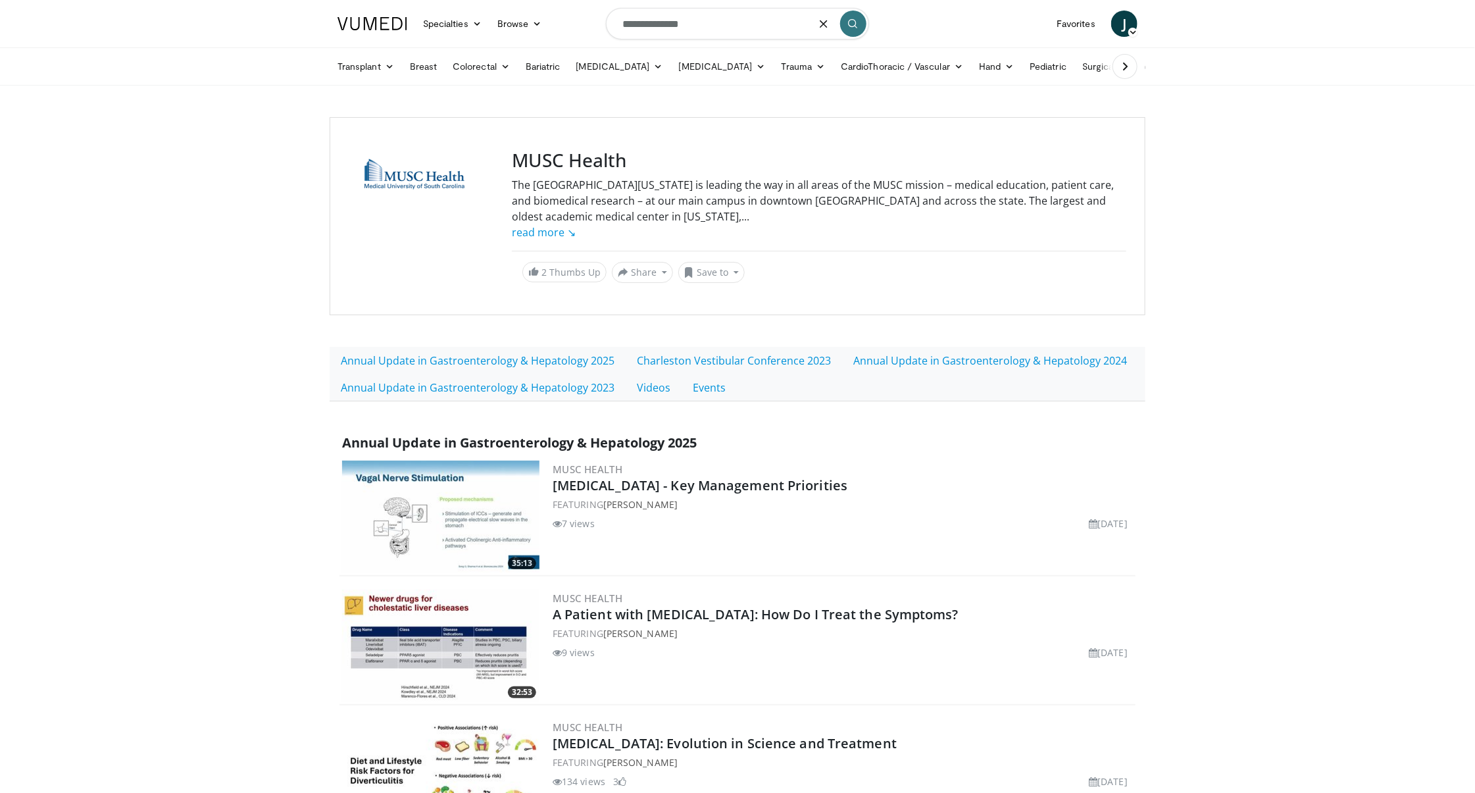
type input "**********"
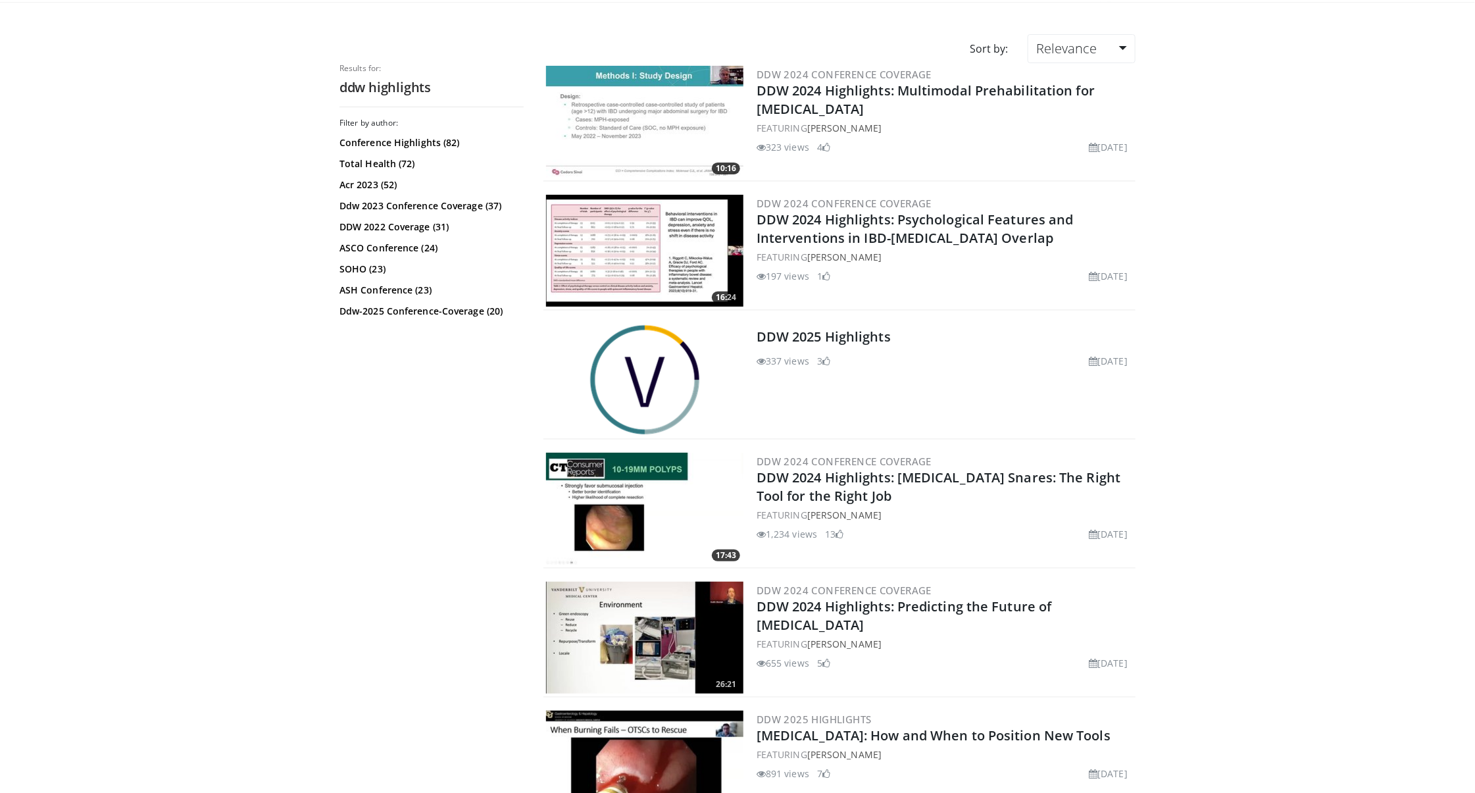
scroll to position [84, 0]
click at [830, 332] on link "DDW 2025 Highlights" at bounding box center [824, 336] width 134 height 18
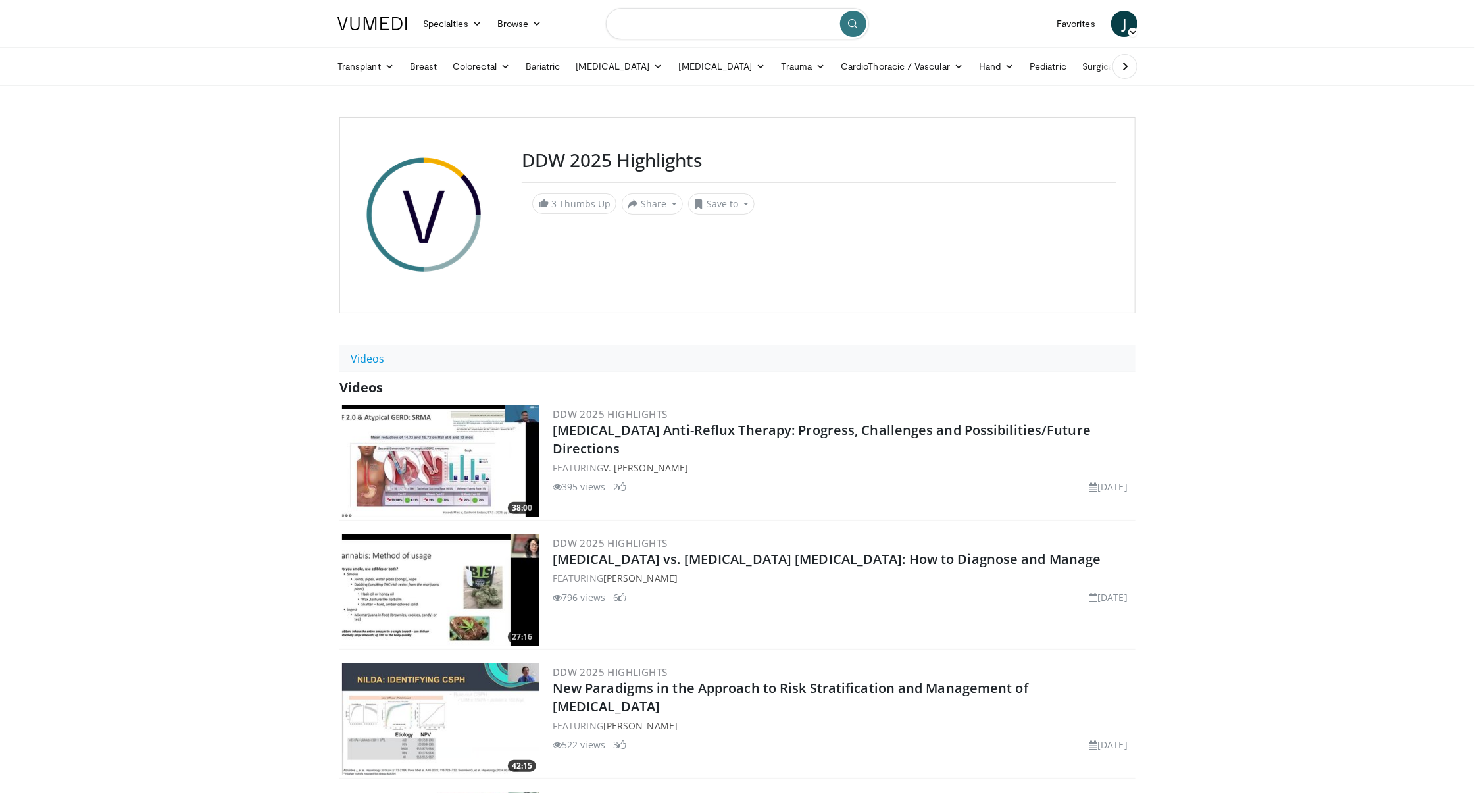
click at [683, 19] on input "Search topics, interventions" at bounding box center [737, 24] width 263 height 32
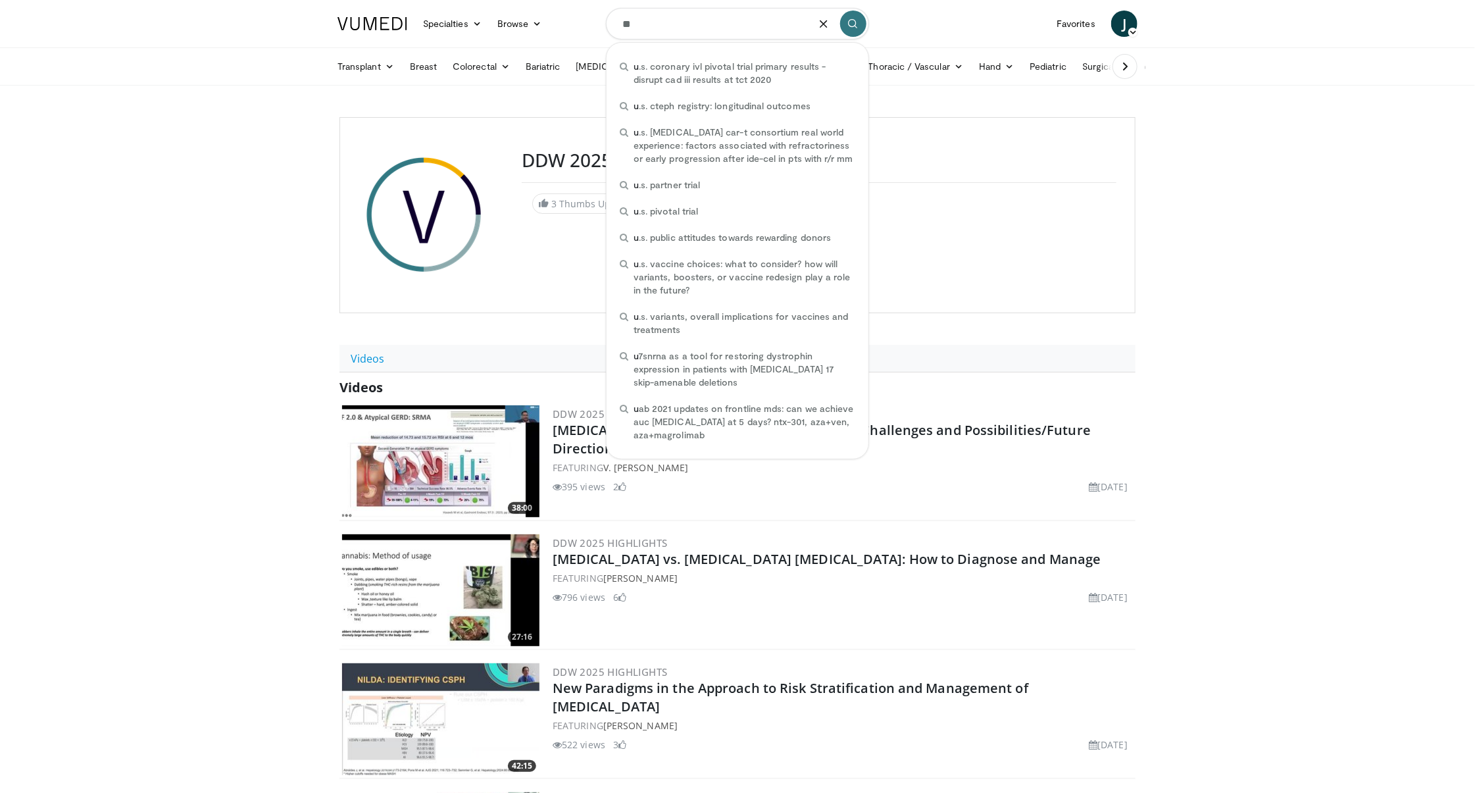
type input "*"
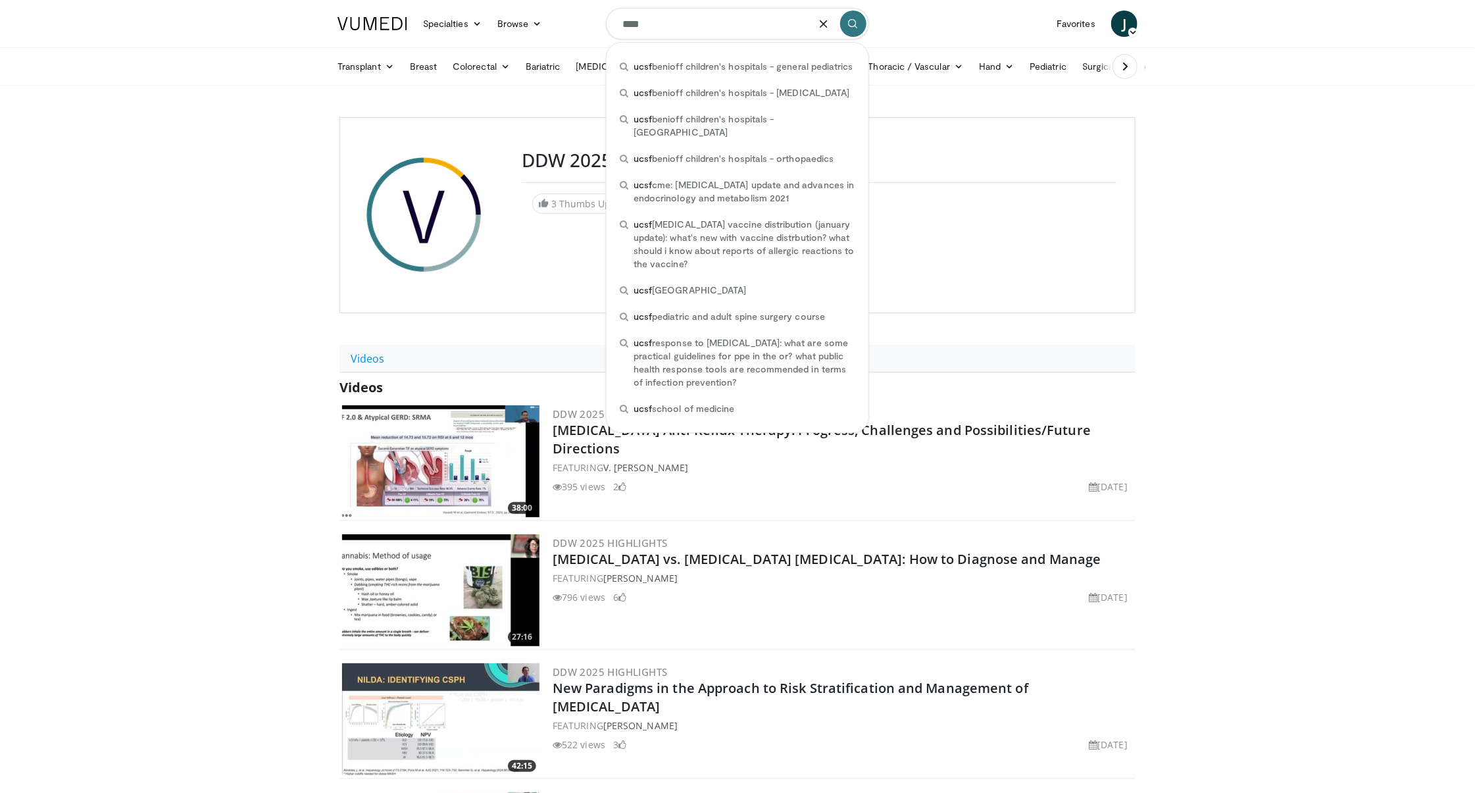
type input "****"
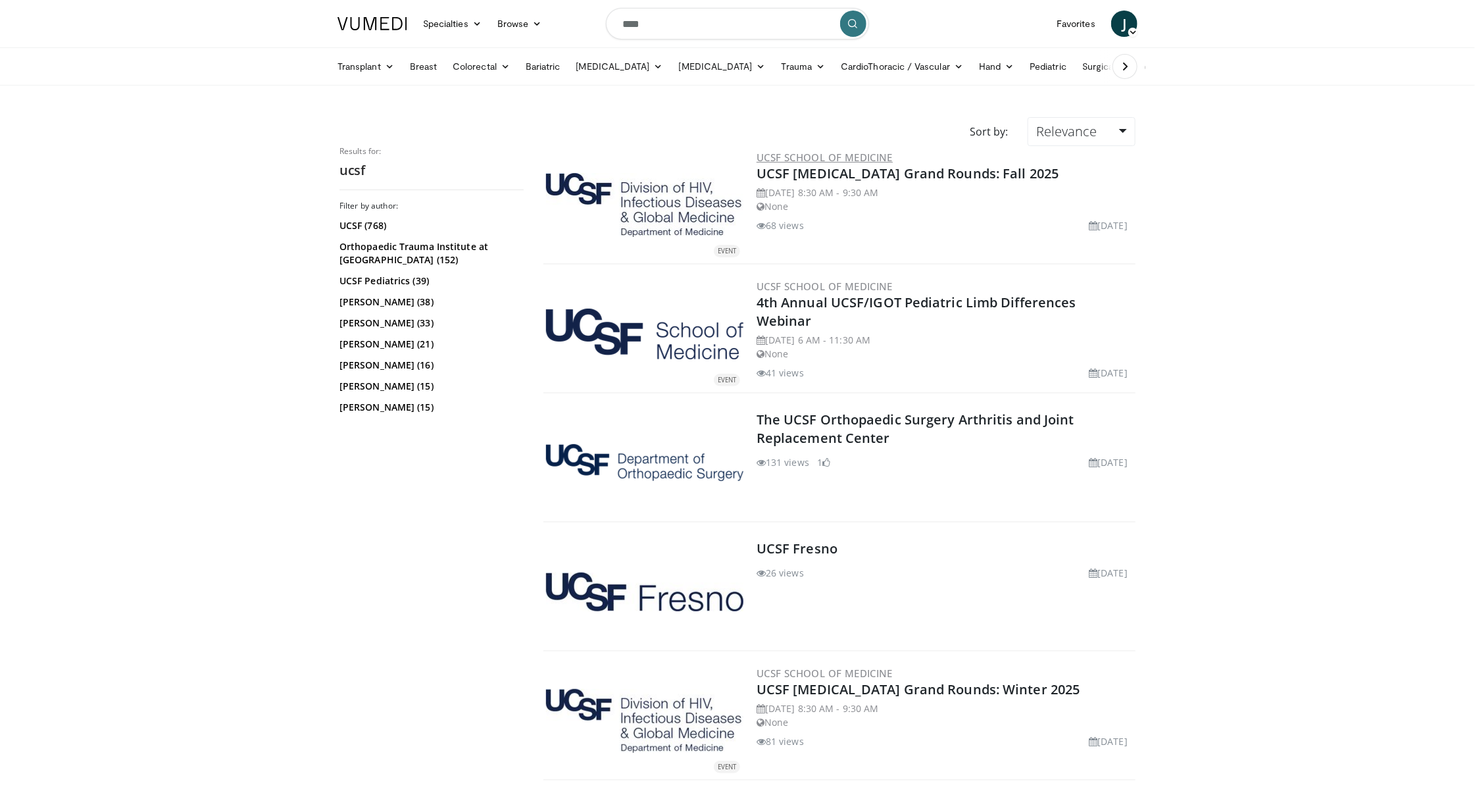
click at [817, 157] on link "UCSF School of Medicine" at bounding box center [825, 157] width 136 height 13
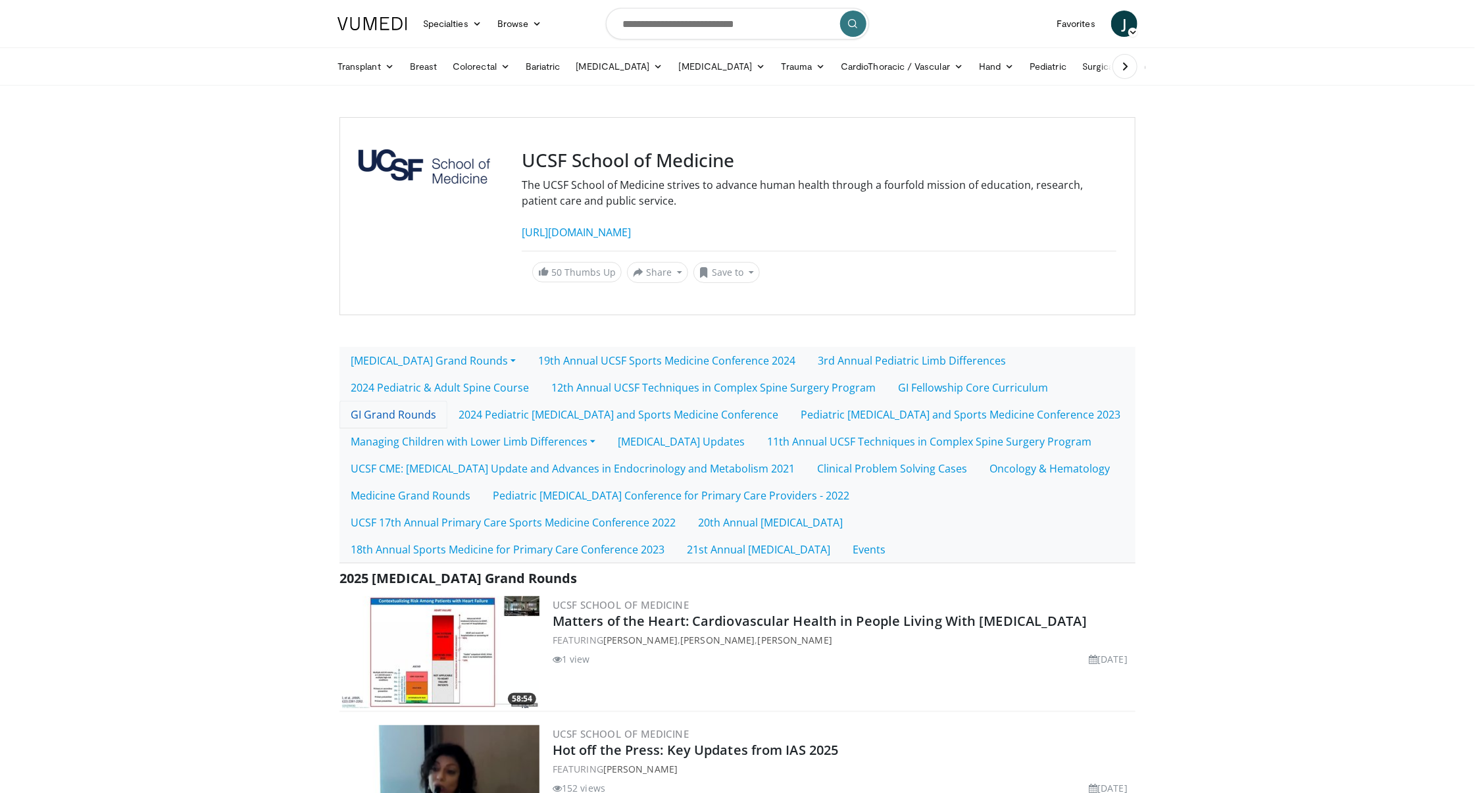
click at [411, 417] on link "GI Grand Rounds" at bounding box center [394, 415] width 108 height 28
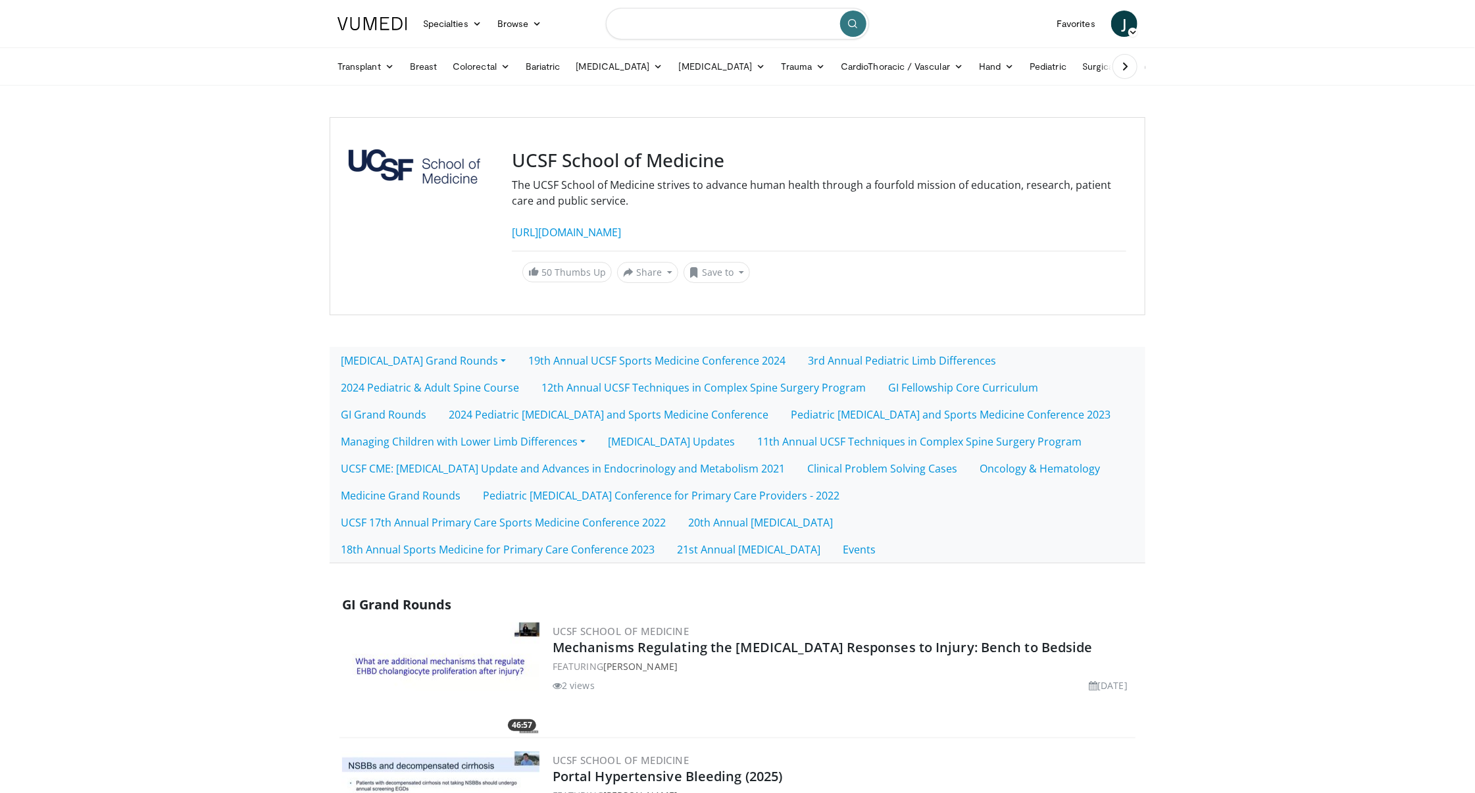
click at [715, 24] on input "Search topics, interventions" at bounding box center [737, 24] width 263 height 32
type input "**********"
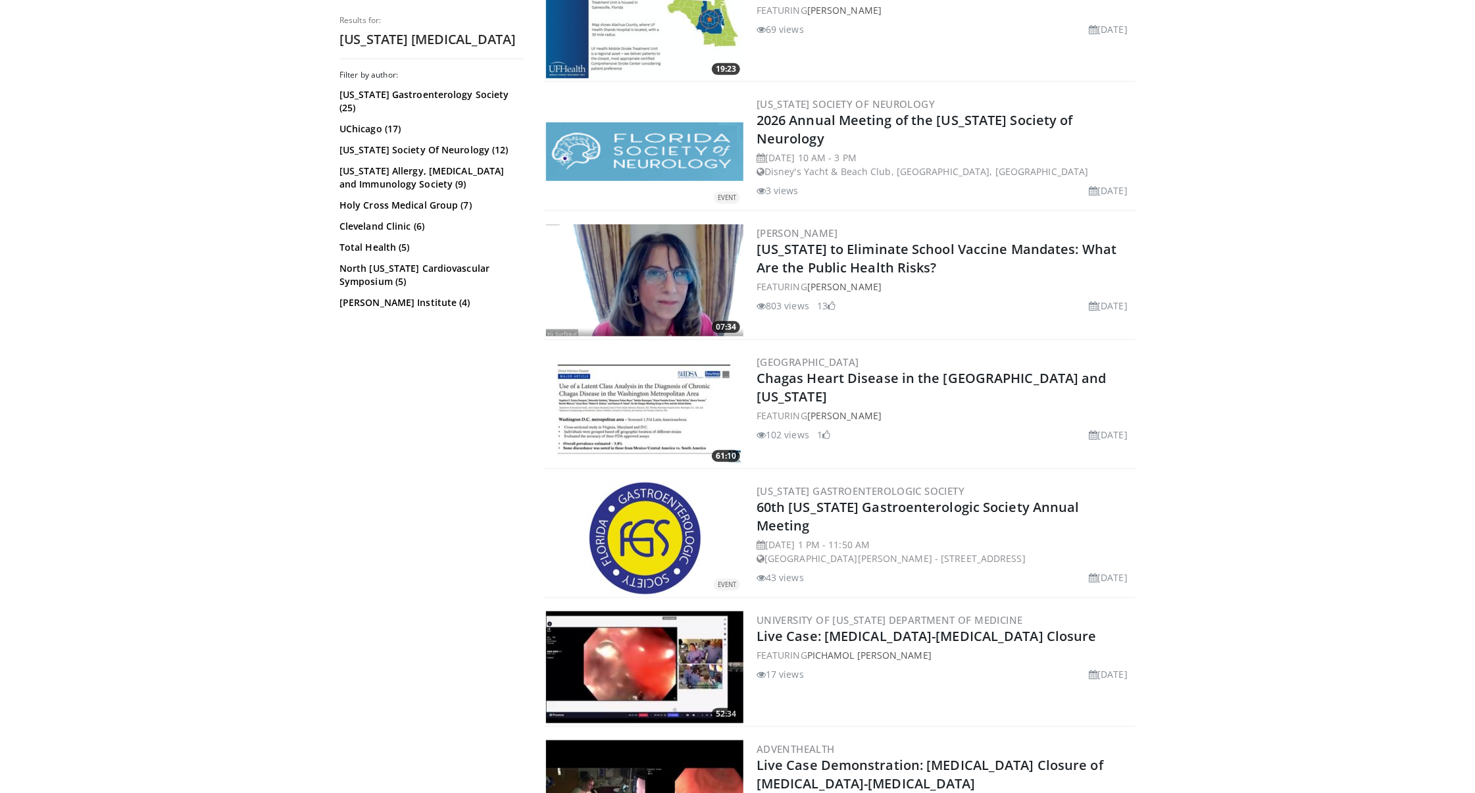
scroll to position [316, 0]
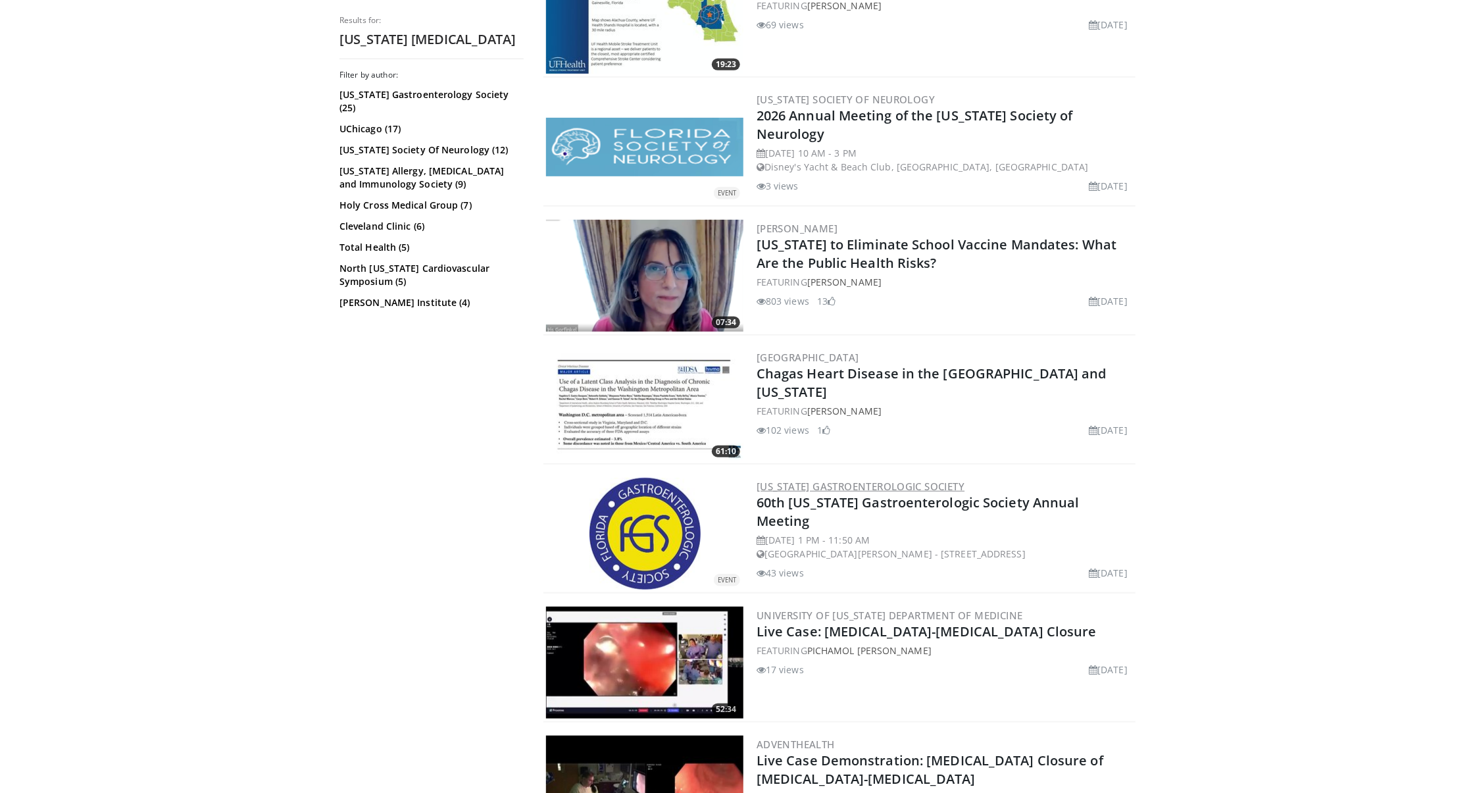
click at [820, 484] on link "Florida Gastroenterologic Society" at bounding box center [861, 486] width 208 height 13
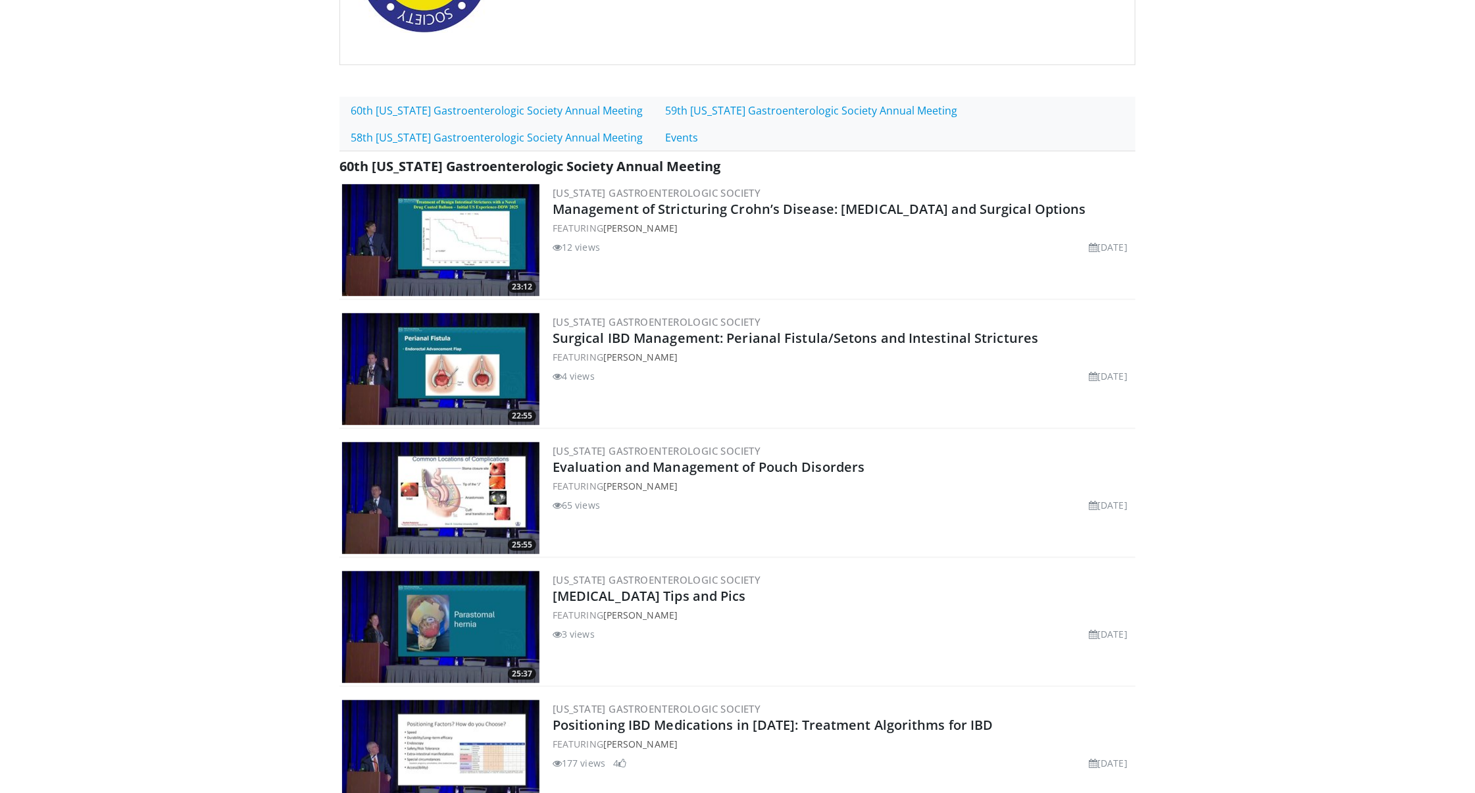
scroll to position [255, 0]
